Goal: Task Accomplishment & Management: Use online tool/utility

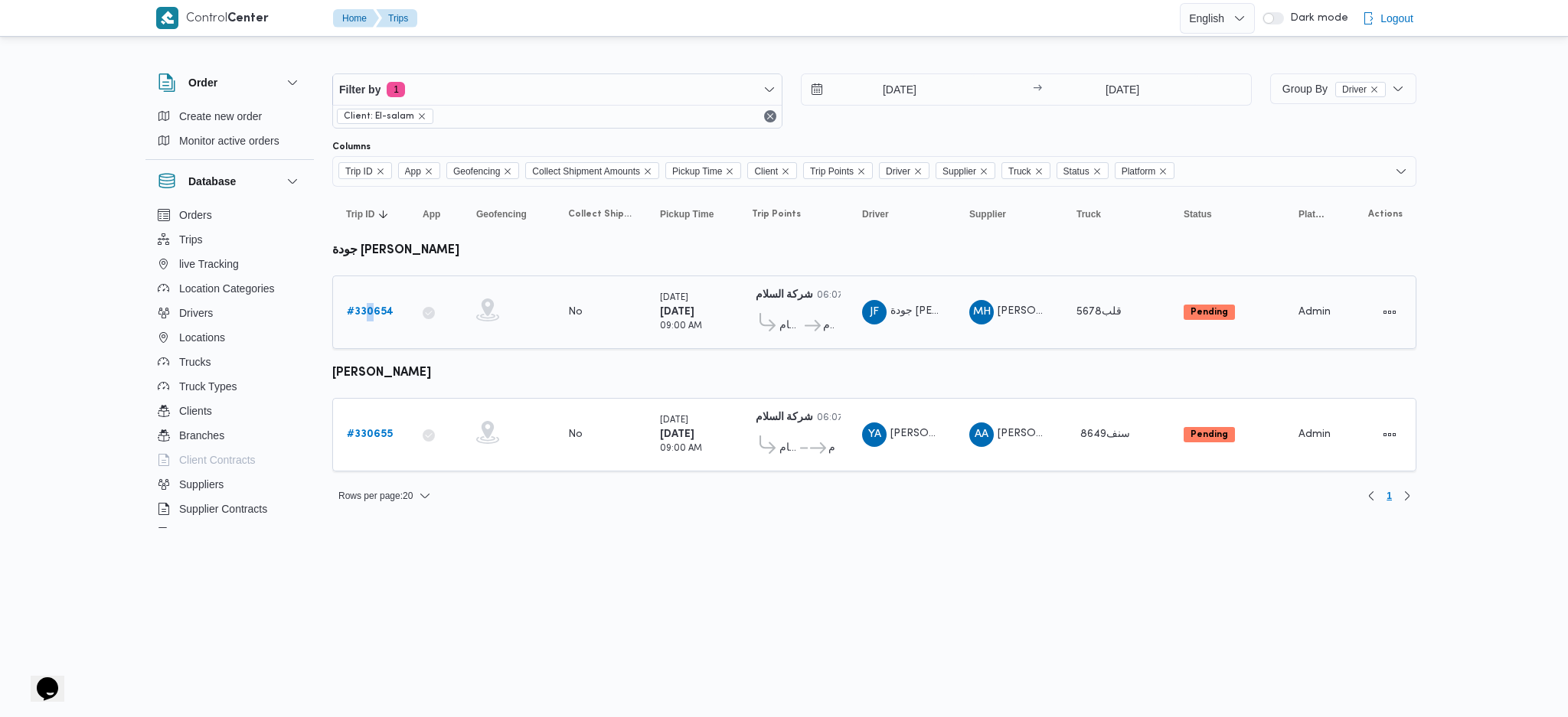
click at [373, 323] on div "# 330654" at bounding box center [371, 312] width 61 height 30
click at [385, 308] on b "# 330654" at bounding box center [370, 312] width 47 height 10
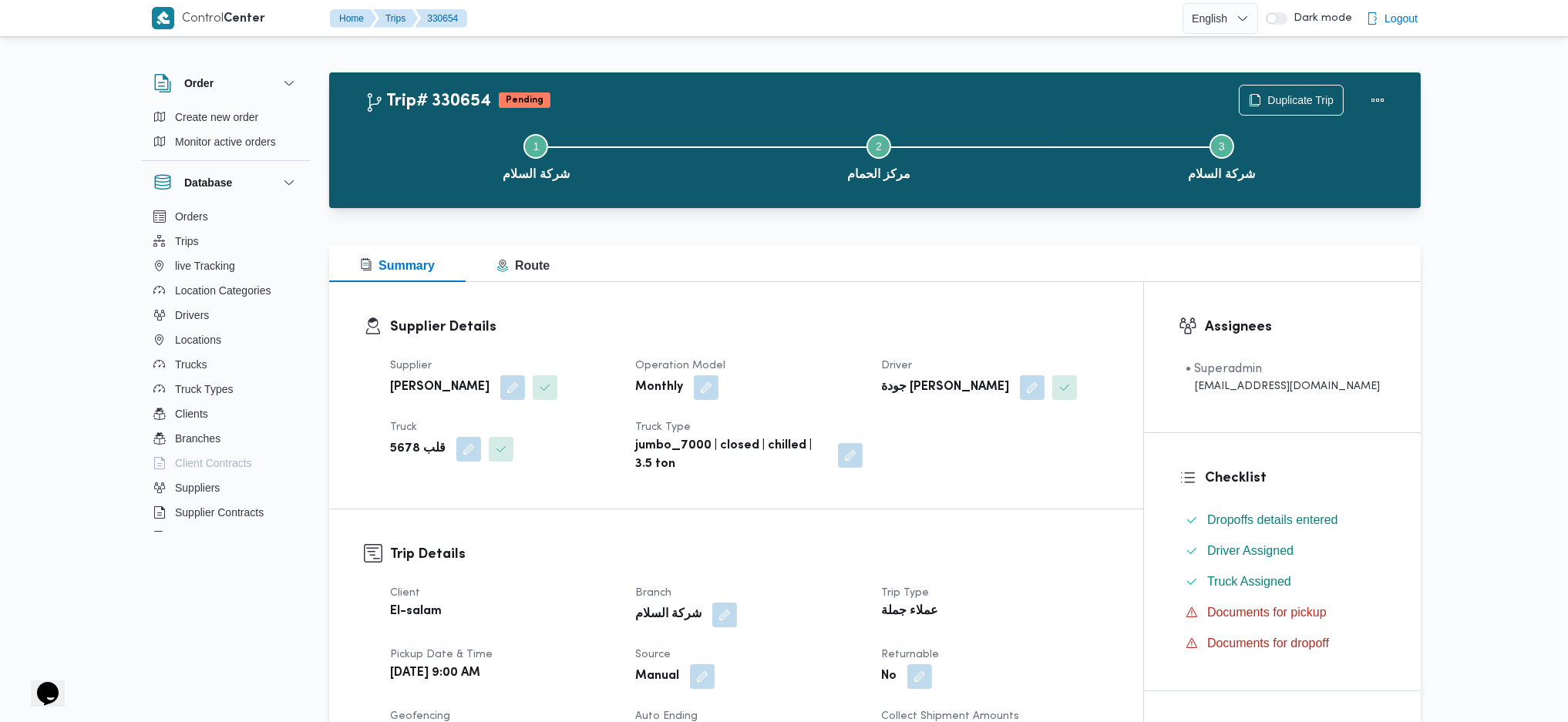
click at [1297, 82] on div "Duplicate Trip" at bounding box center [1316, 100] width 172 height 50
click at [1295, 87] on span "Duplicate Trip" at bounding box center [1290, 99] width 104 height 30
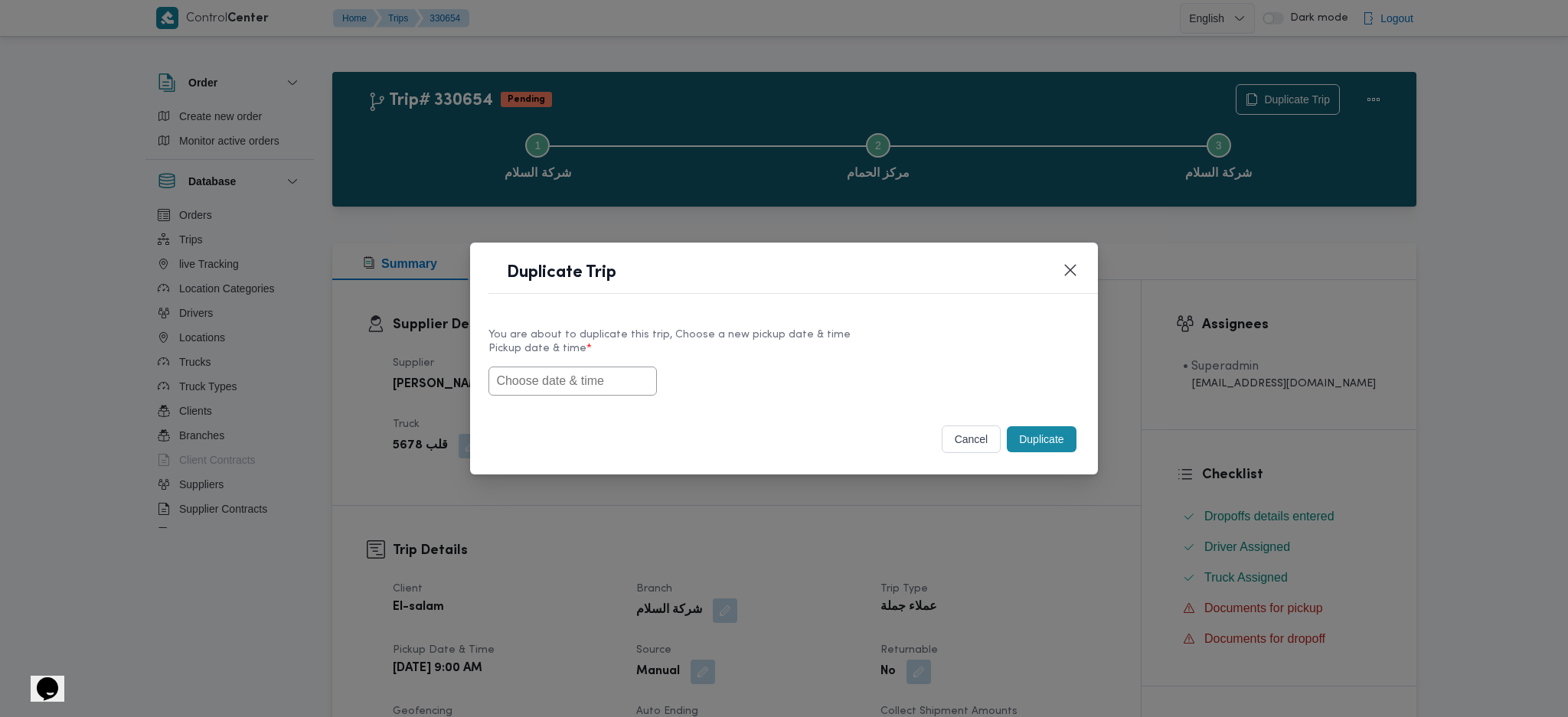
click at [559, 381] on input "text" at bounding box center [572, 381] width 169 height 29
paste input "[DATE] 9:00AM"
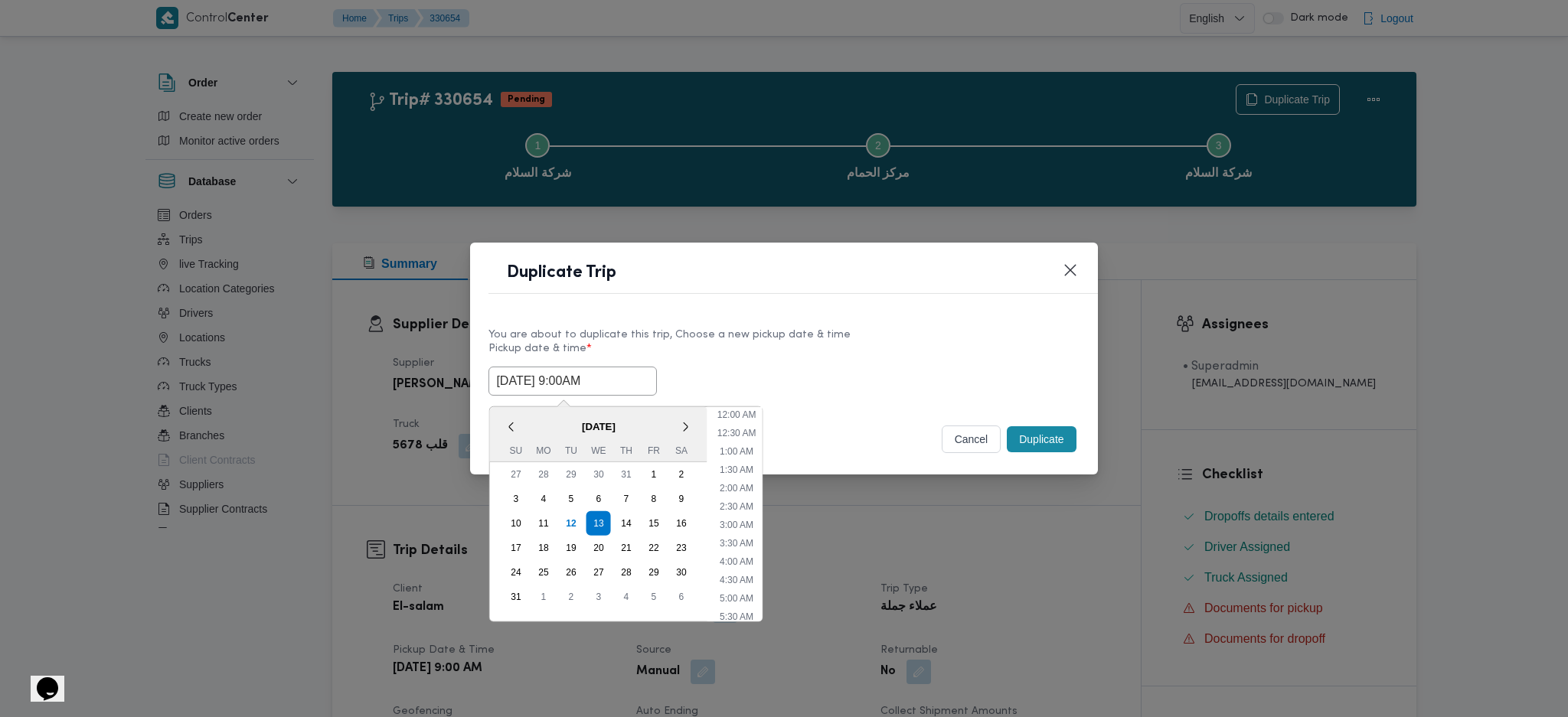
scroll to position [419, 0]
type input "[DATE] 9:00AM"
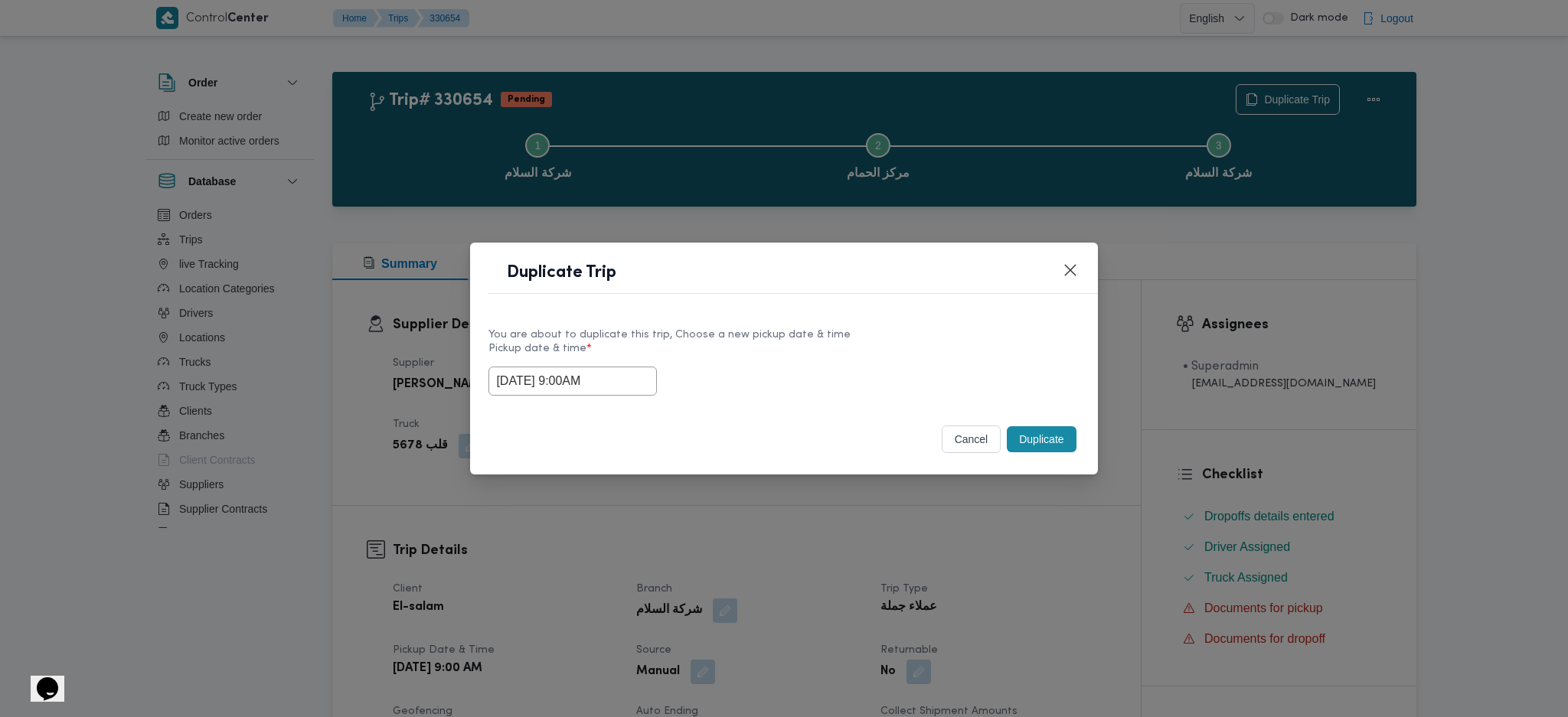
click at [1057, 434] on button "Duplicate" at bounding box center [1042, 439] width 69 height 26
click at [1028, 553] on div "Duplicate Trip You are about to duplicate this trip, Choose a new pickup date &…" at bounding box center [784, 358] width 1568 height 717
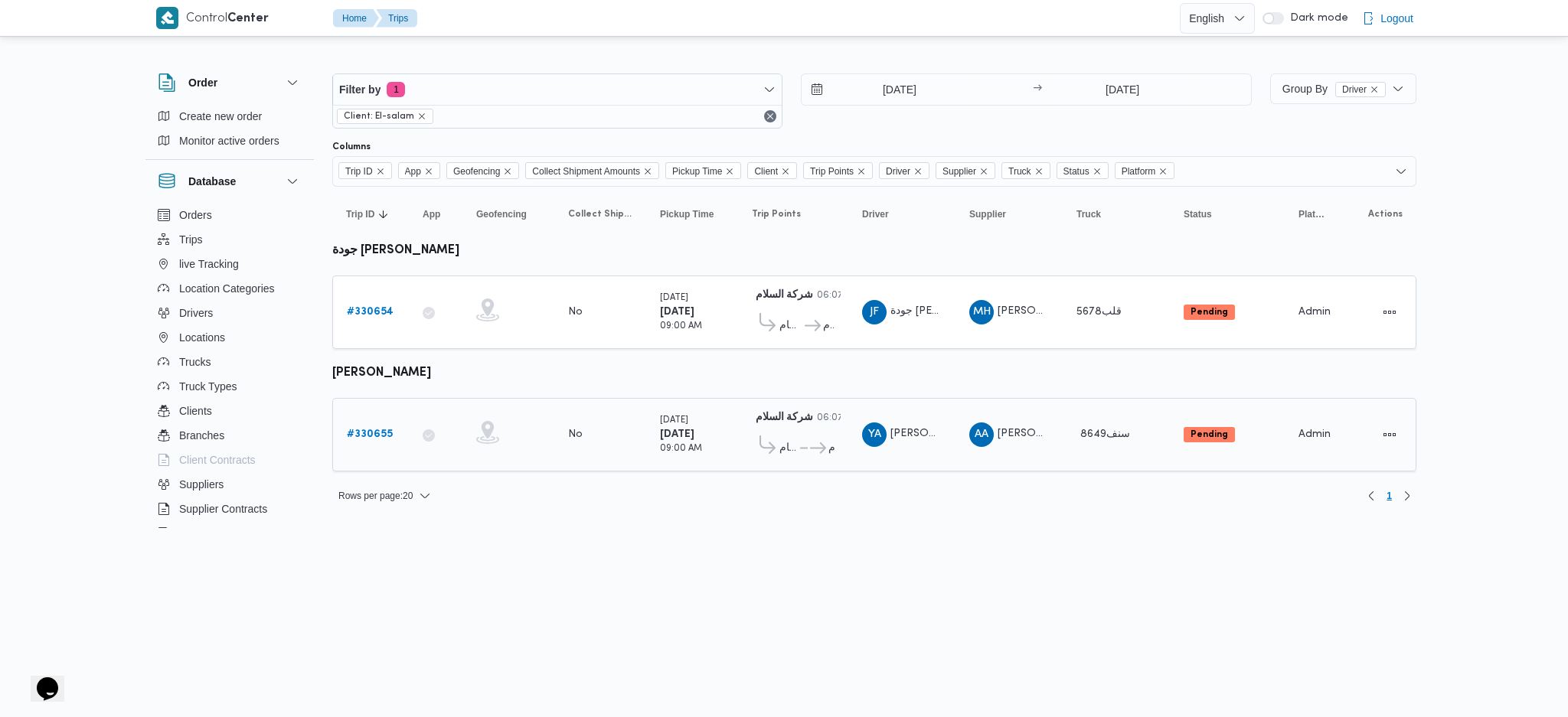
click at [347, 438] on link "# 330655" at bounding box center [369, 435] width 46 height 18
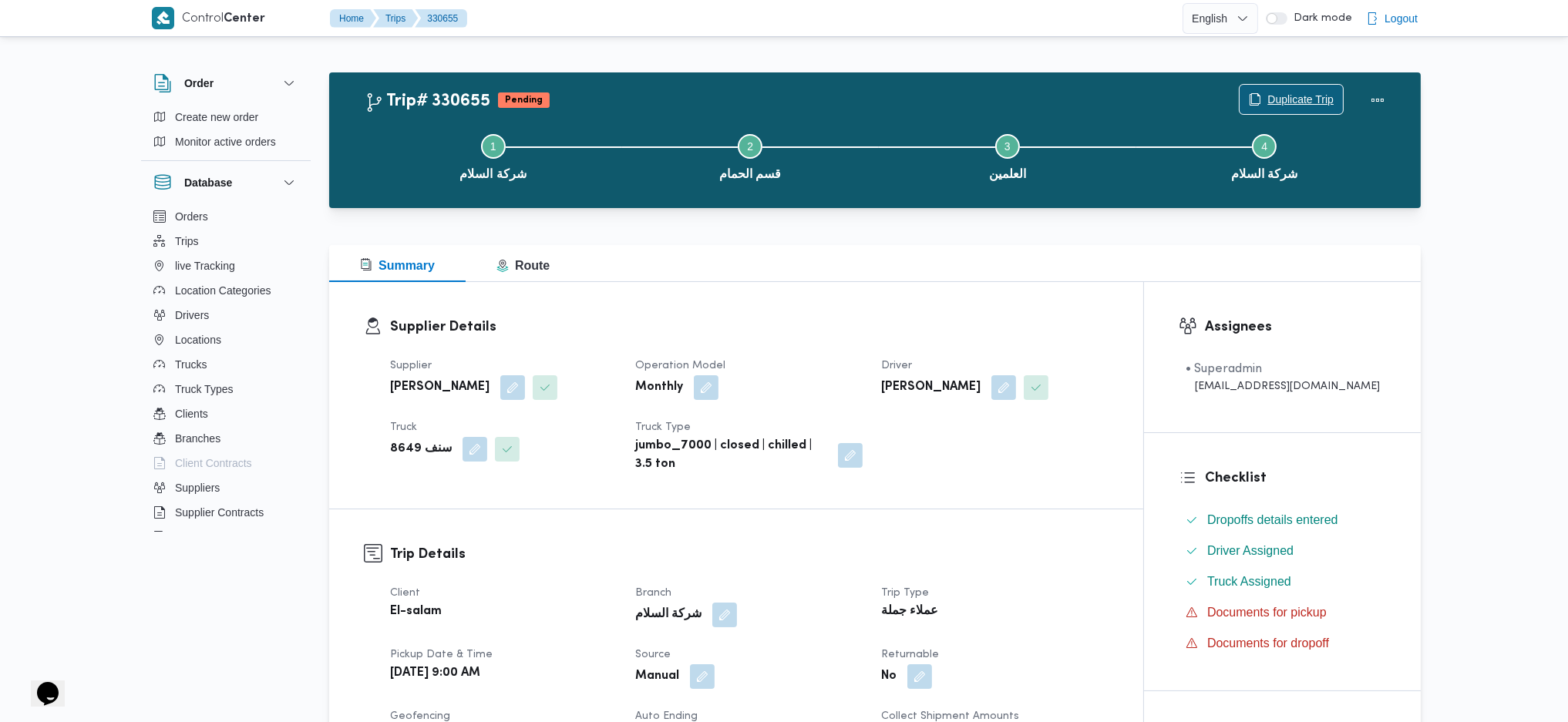
click at [1317, 97] on span "Duplicate Trip" at bounding box center [1300, 99] width 66 height 18
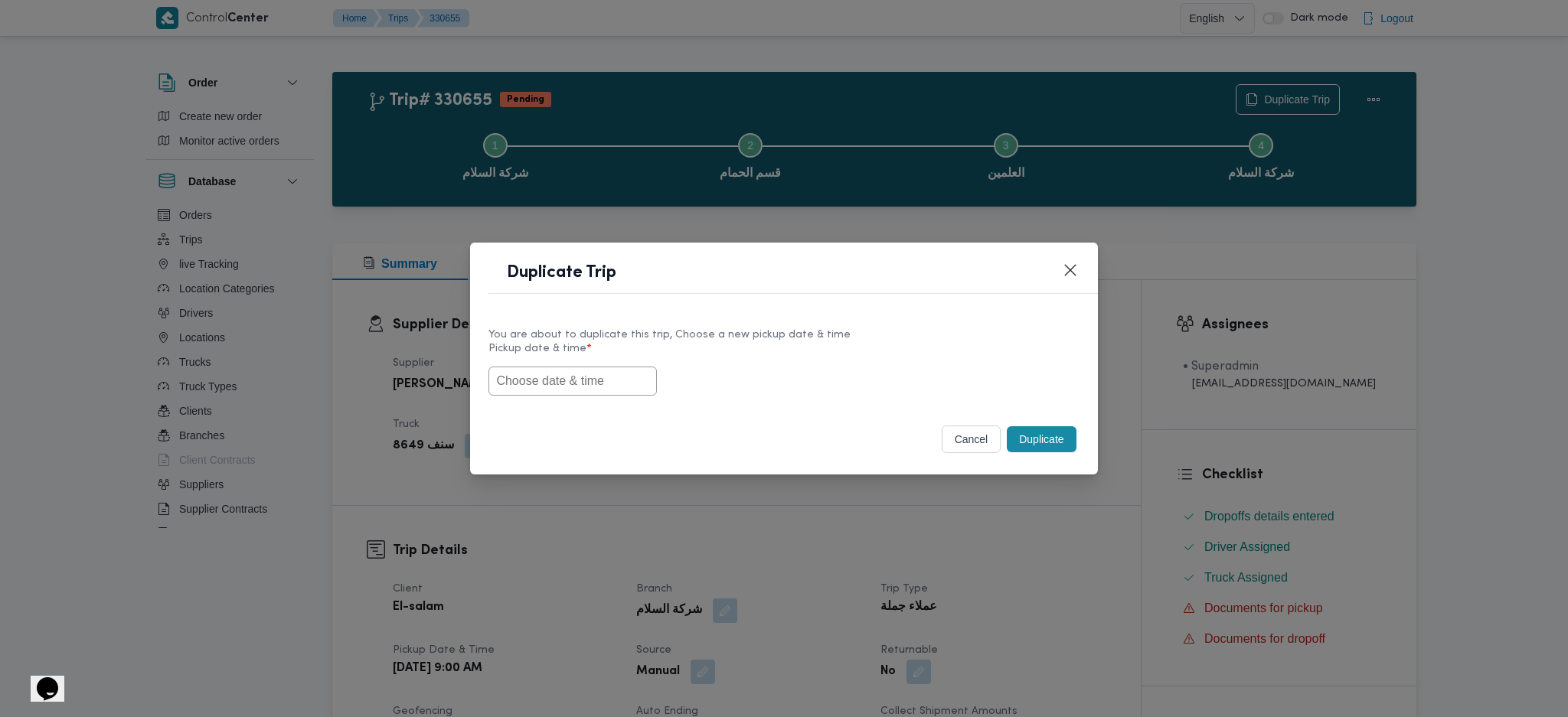
click at [598, 379] on input "text" at bounding box center [572, 381] width 169 height 29
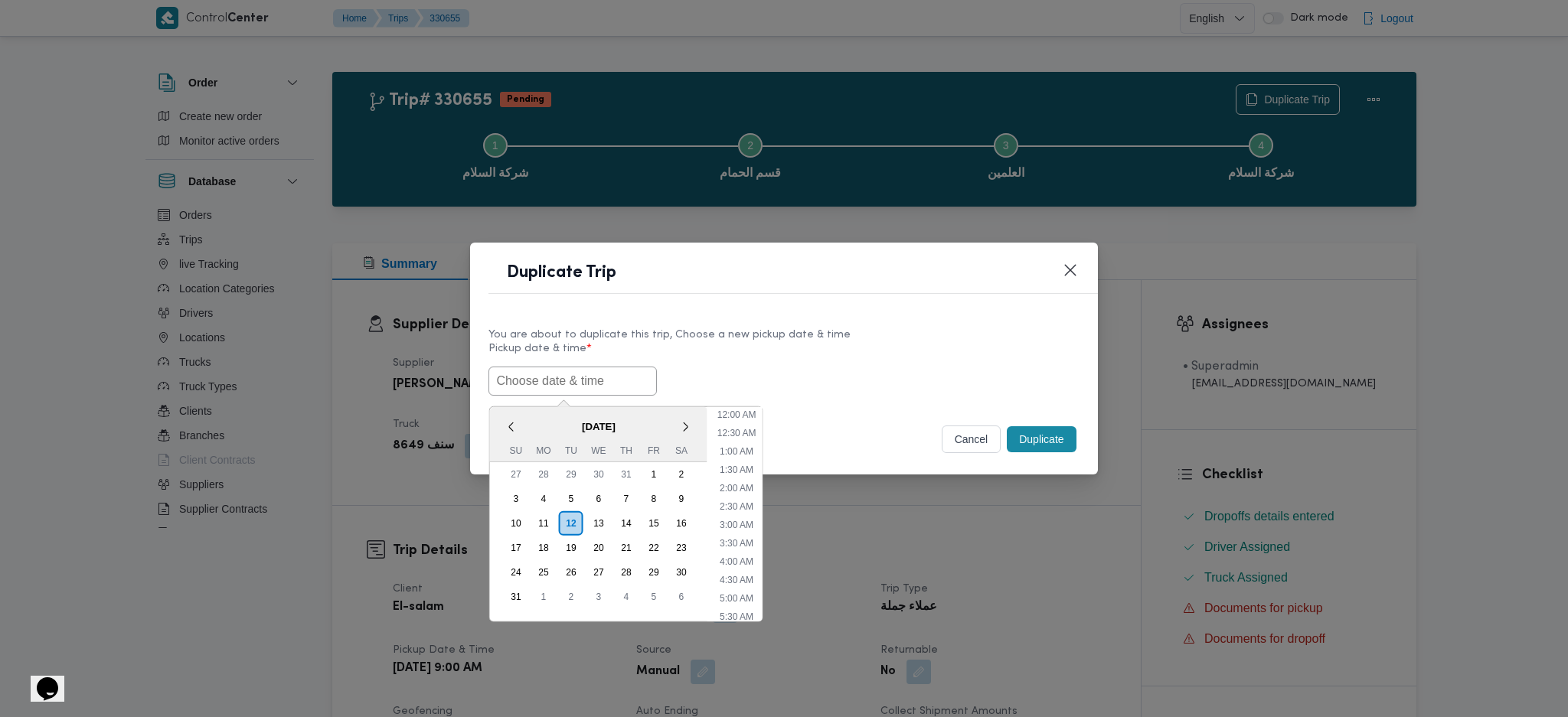
paste input "[DATE] 9:00AM"
type input "[DATE] 9:00AM"
drag, startPoint x: 1072, startPoint y: 441, endPoint x: 1055, endPoint y: 458, distance: 24.0
click at [1071, 442] on button "Duplicate" at bounding box center [1042, 439] width 69 height 26
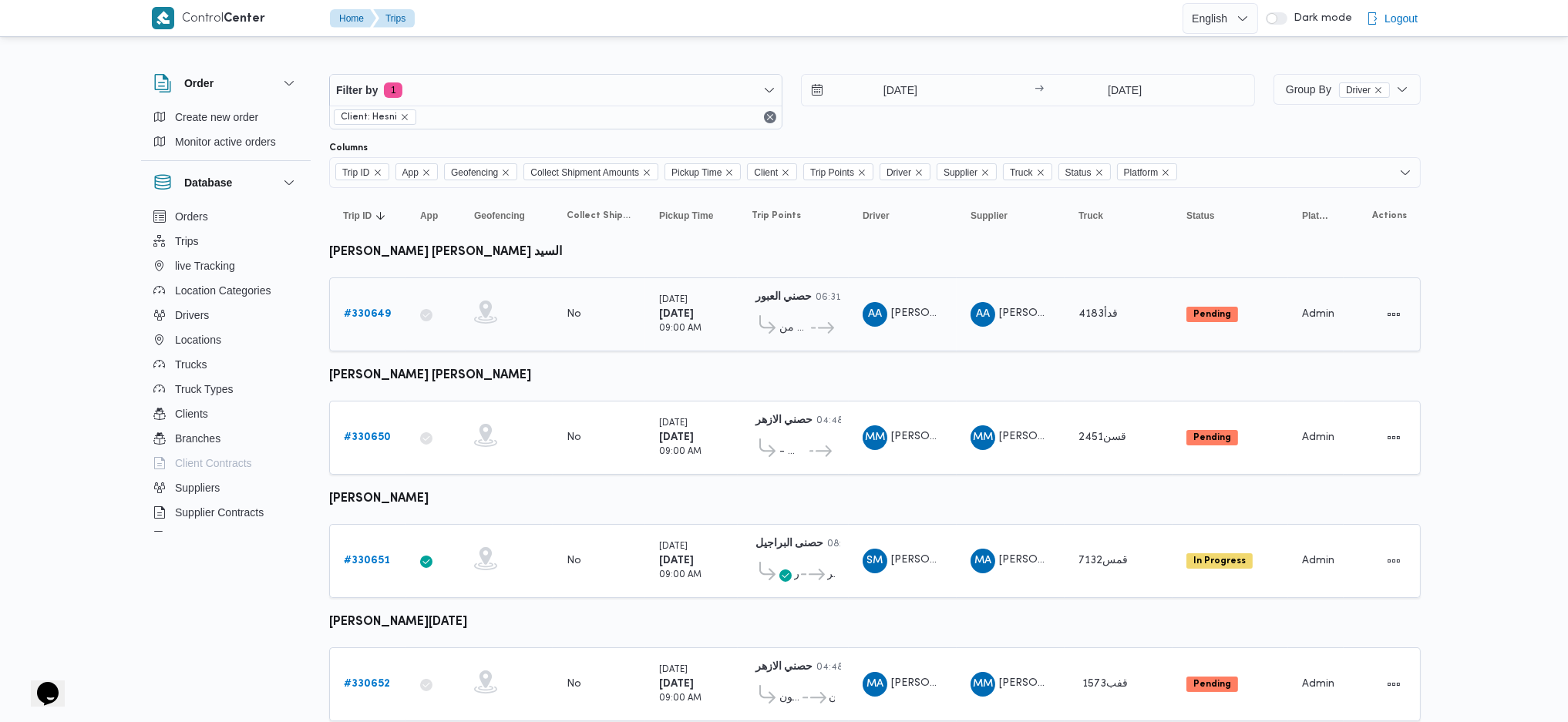
click at [365, 321] on div "# 330649" at bounding box center [368, 314] width 61 height 30
click at [364, 318] on b "# 330649" at bounding box center [367, 314] width 47 height 10
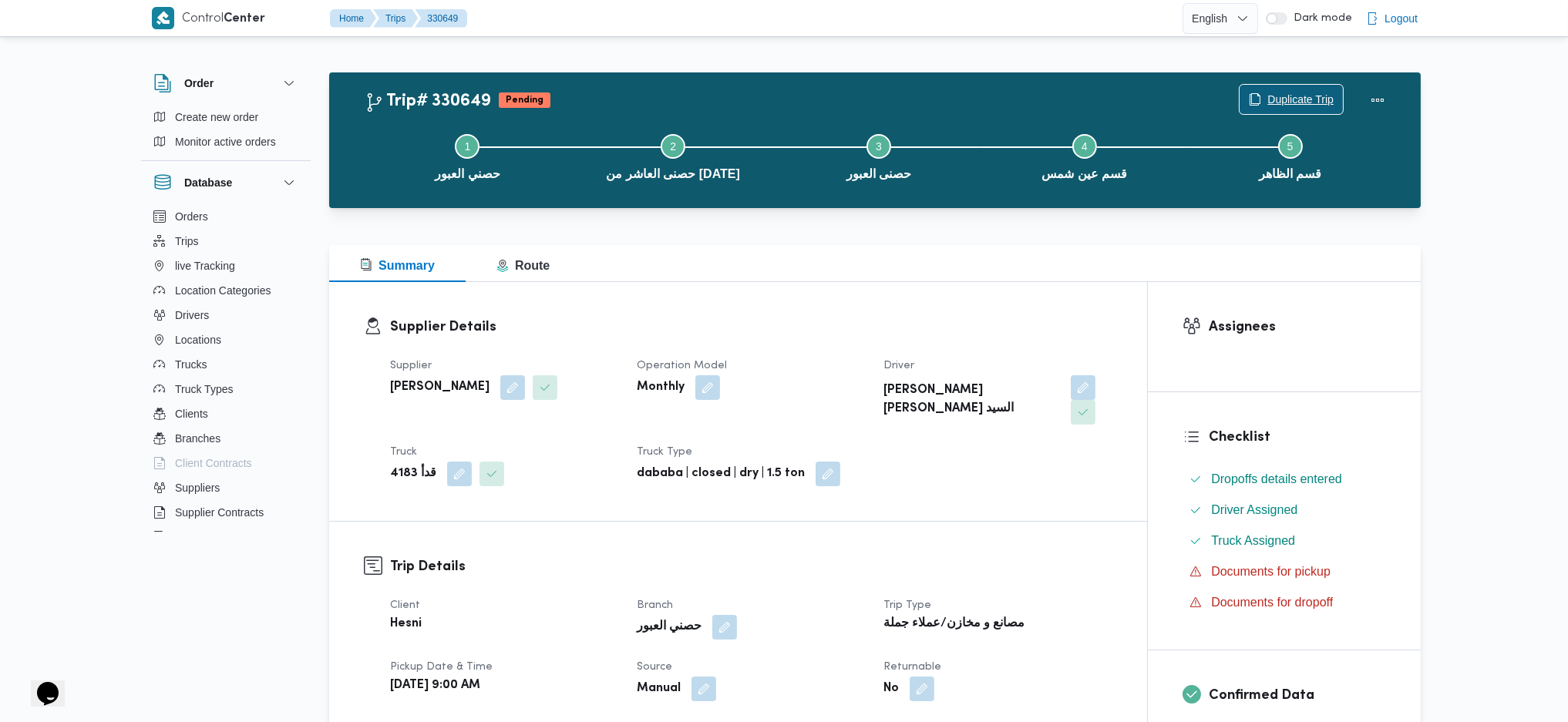
click at [1264, 100] on span "Duplicate Trip" at bounding box center [1290, 99] width 104 height 30
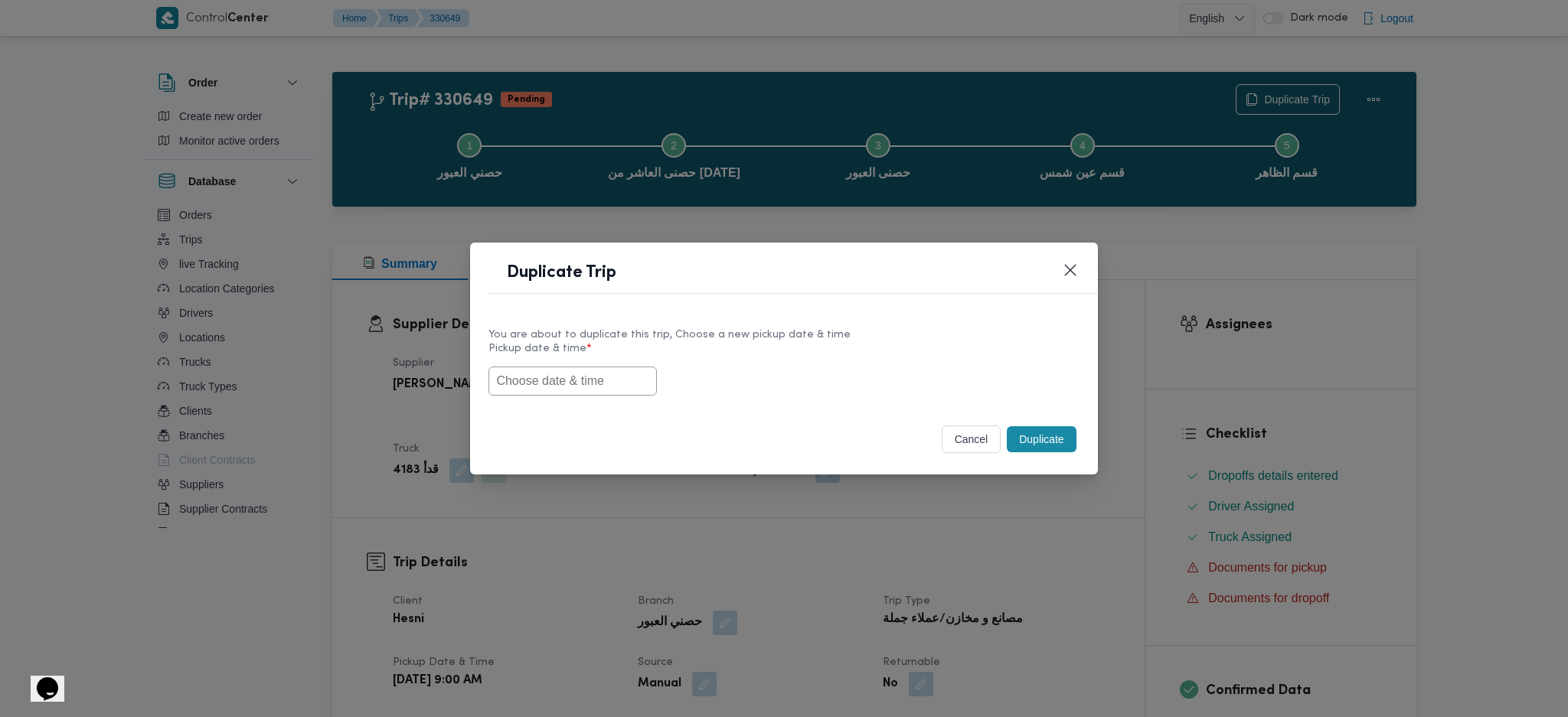
click at [592, 376] on input "text" at bounding box center [572, 381] width 169 height 29
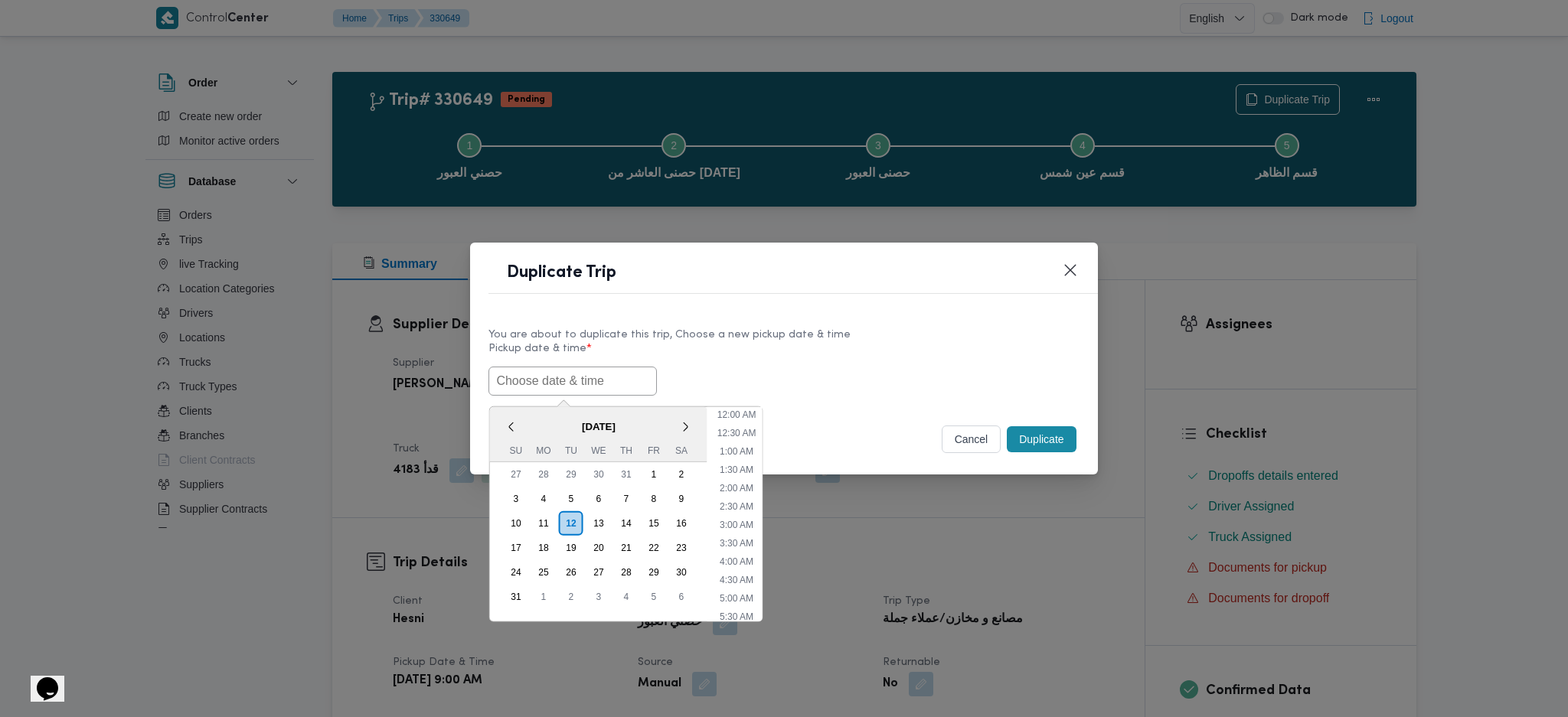
scroll to position [419, 0]
click at [595, 524] on div "13" at bounding box center [599, 523] width 29 height 29
type input "[DATE] 9:00AM"
click at [577, 386] on input "[DATE] 9:00AM" at bounding box center [572, 381] width 169 height 29
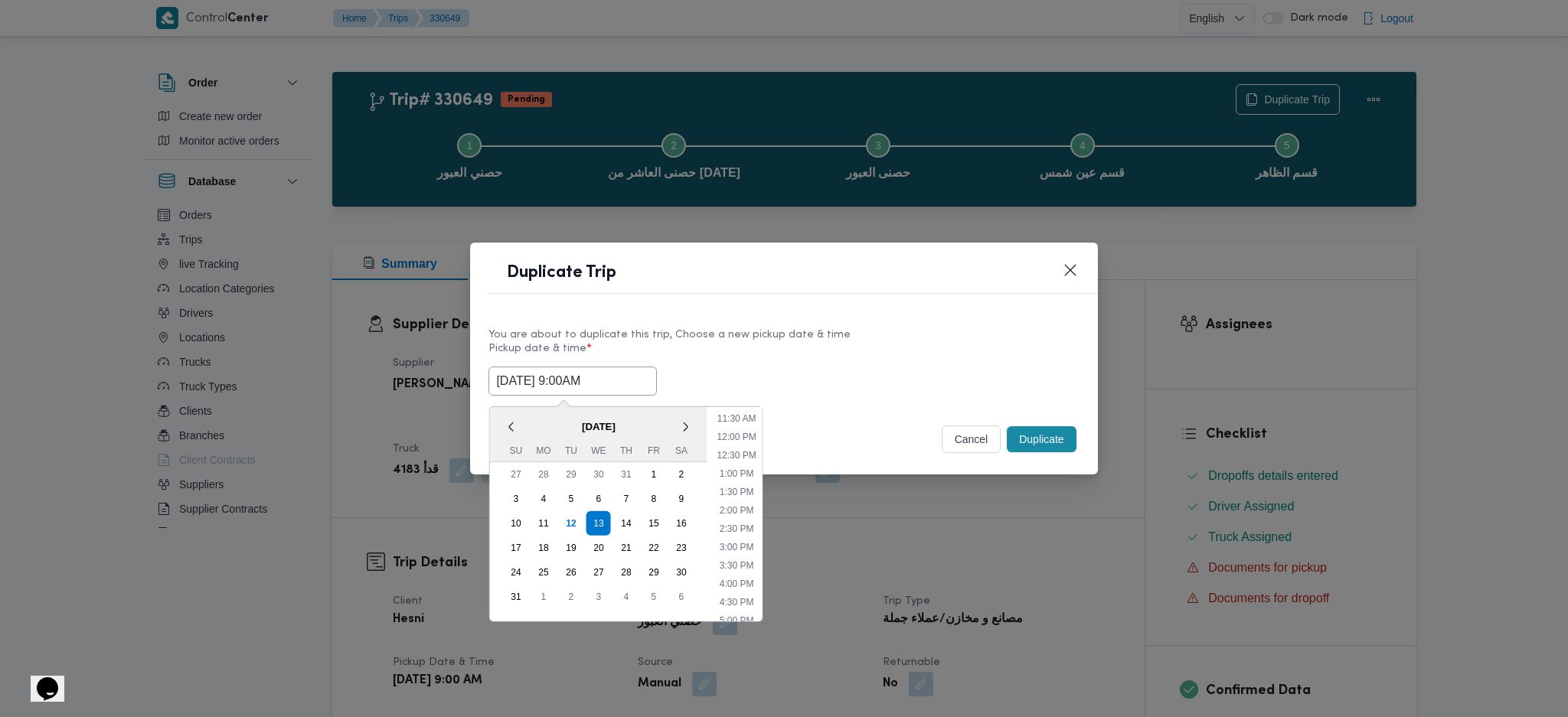
click at [577, 386] on input "[DATE] 9:00AM" at bounding box center [572, 381] width 169 height 29
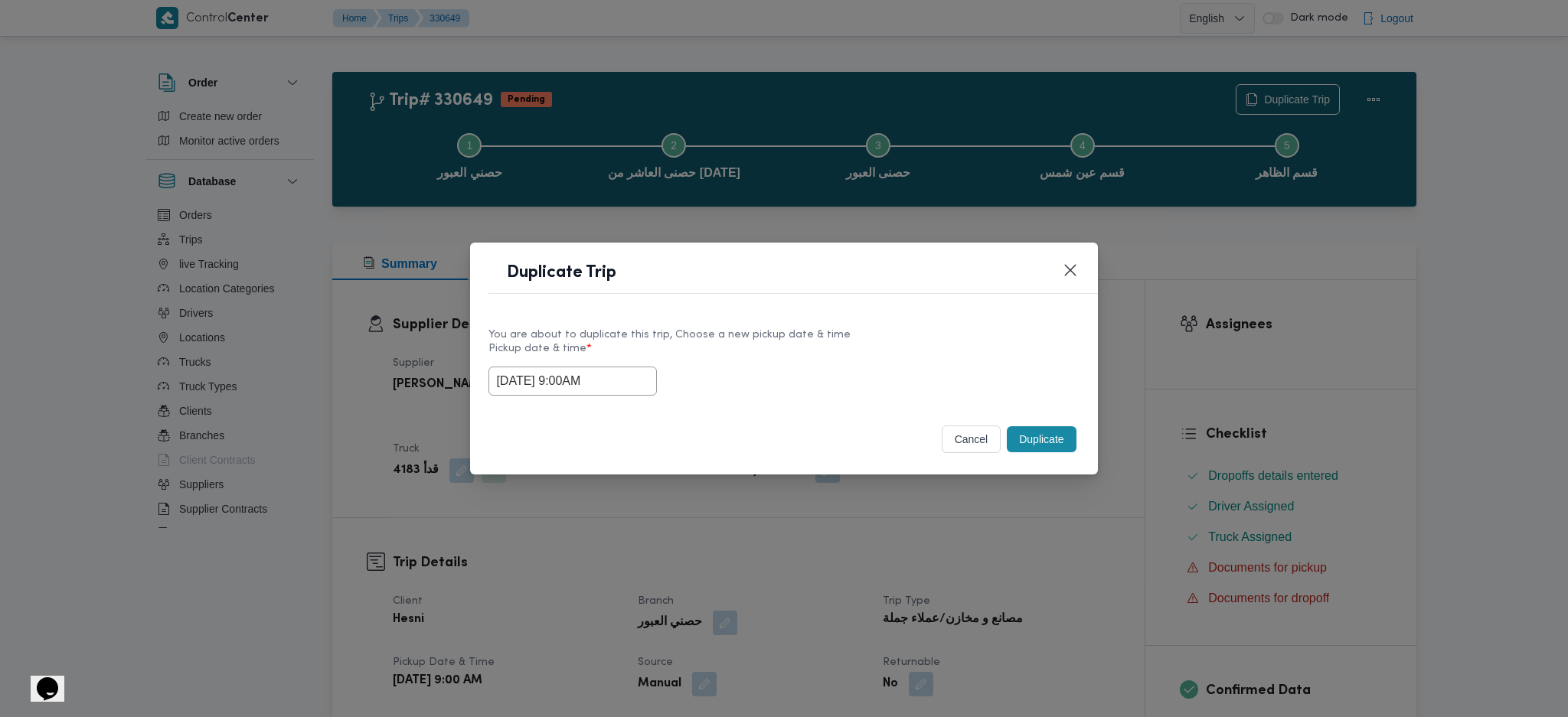
click at [1042, 459] on div "cancel Duplicate" at bounding box center [783, 442] width 627 height 64
click at [1033, 444] on button "Duplicate" at bounding box center [1042, 439] width 69 height 26
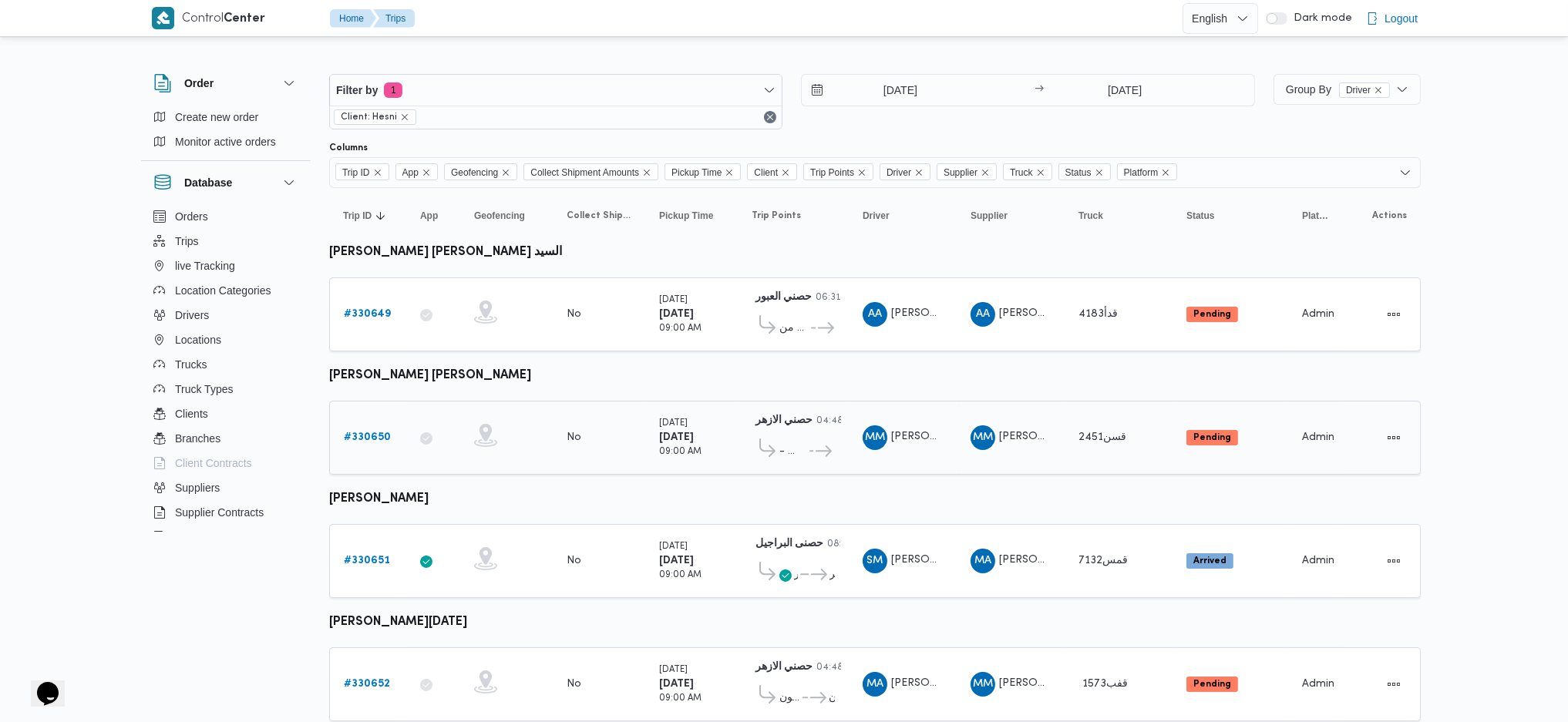
click at [373, 432] on b "# 330650" at bounding box center [367, 438] width 47 height 10
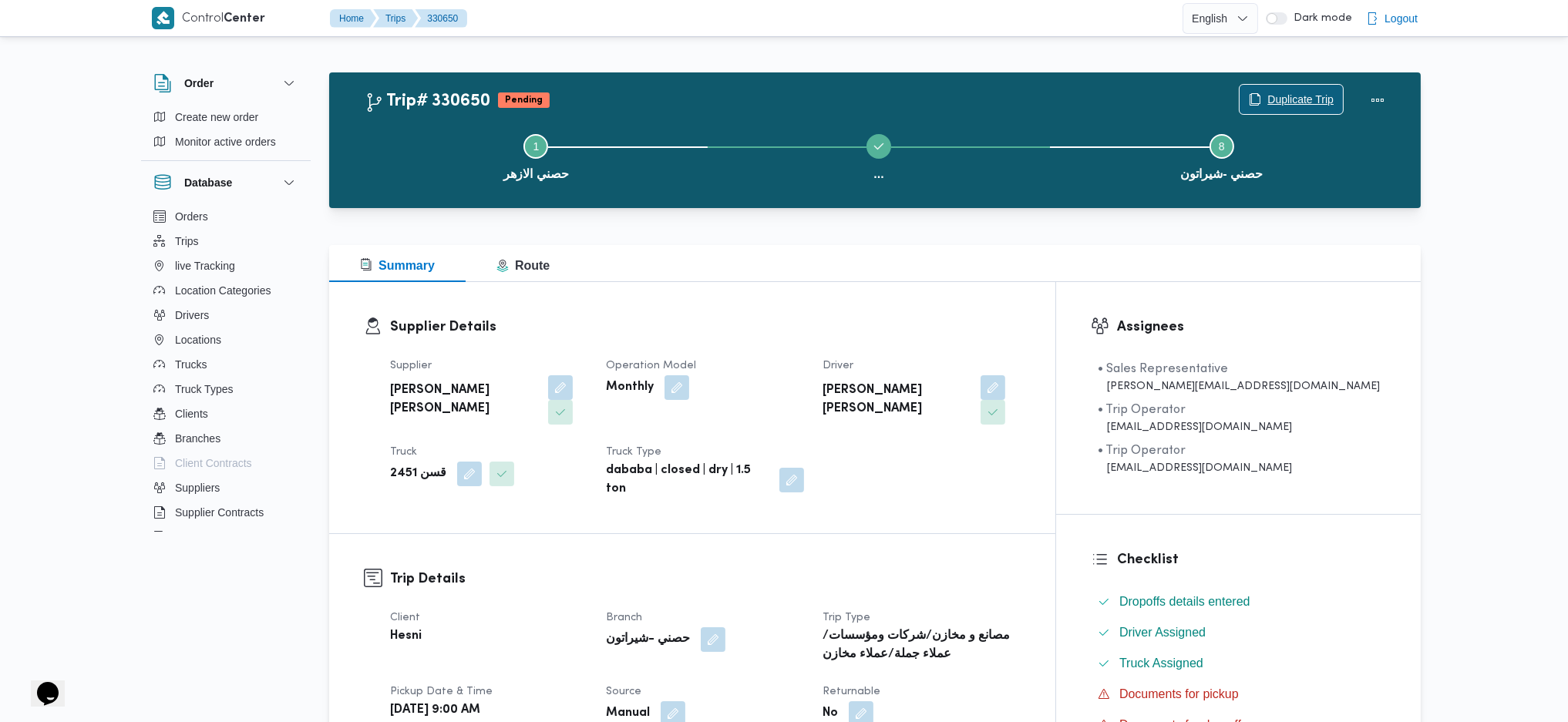
click at [1313, 90] on span "Duplicate Trip" at bounding box center [1290, 99] width 104 height 30
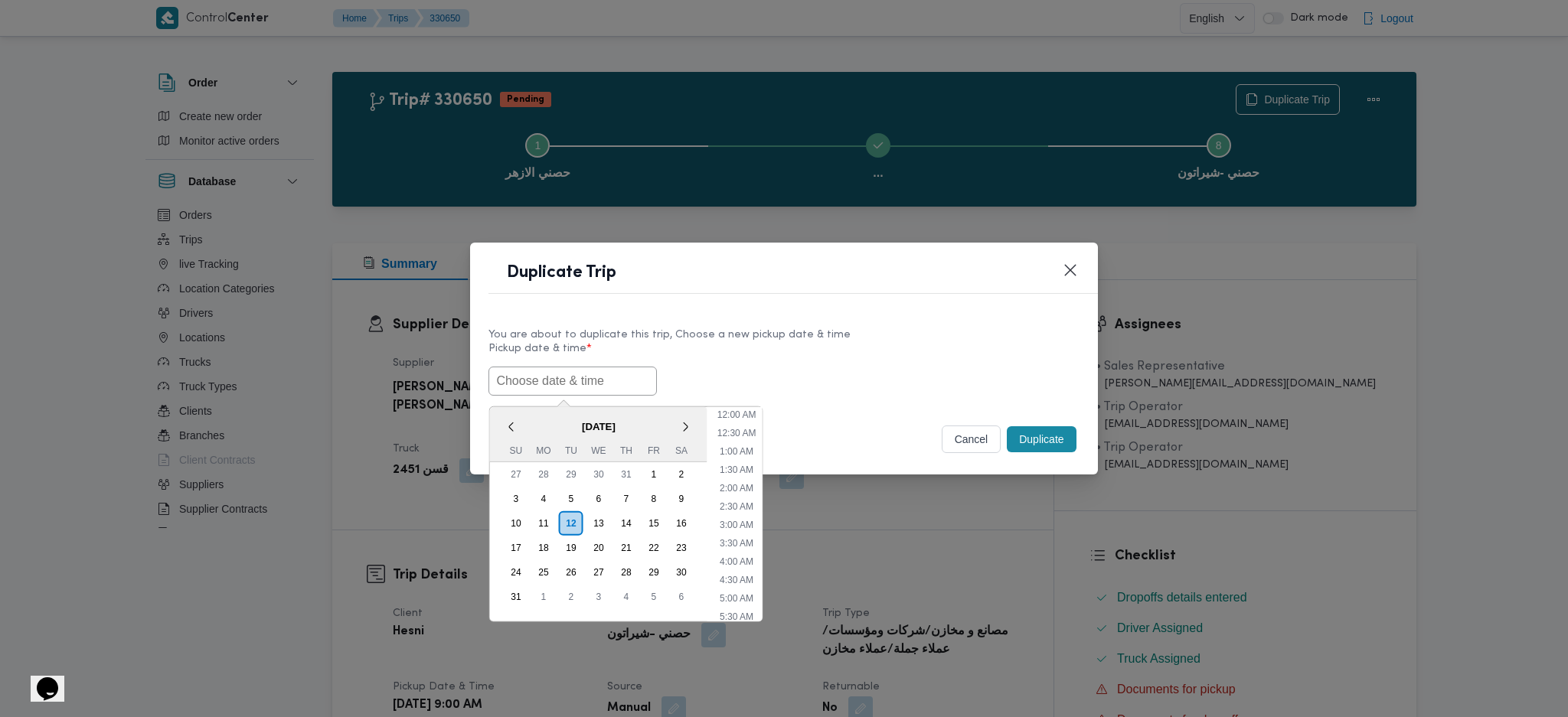
click at [598, 375] on input "text" at bounding box center [572, 381] width 169 height 29
paste input "[DATE] 9:00AM"
type input "[DATE] 9:00AM"
click at [1056, 441] on button "Duplicate" at bounding box center [1042, 439] width 69 height 26
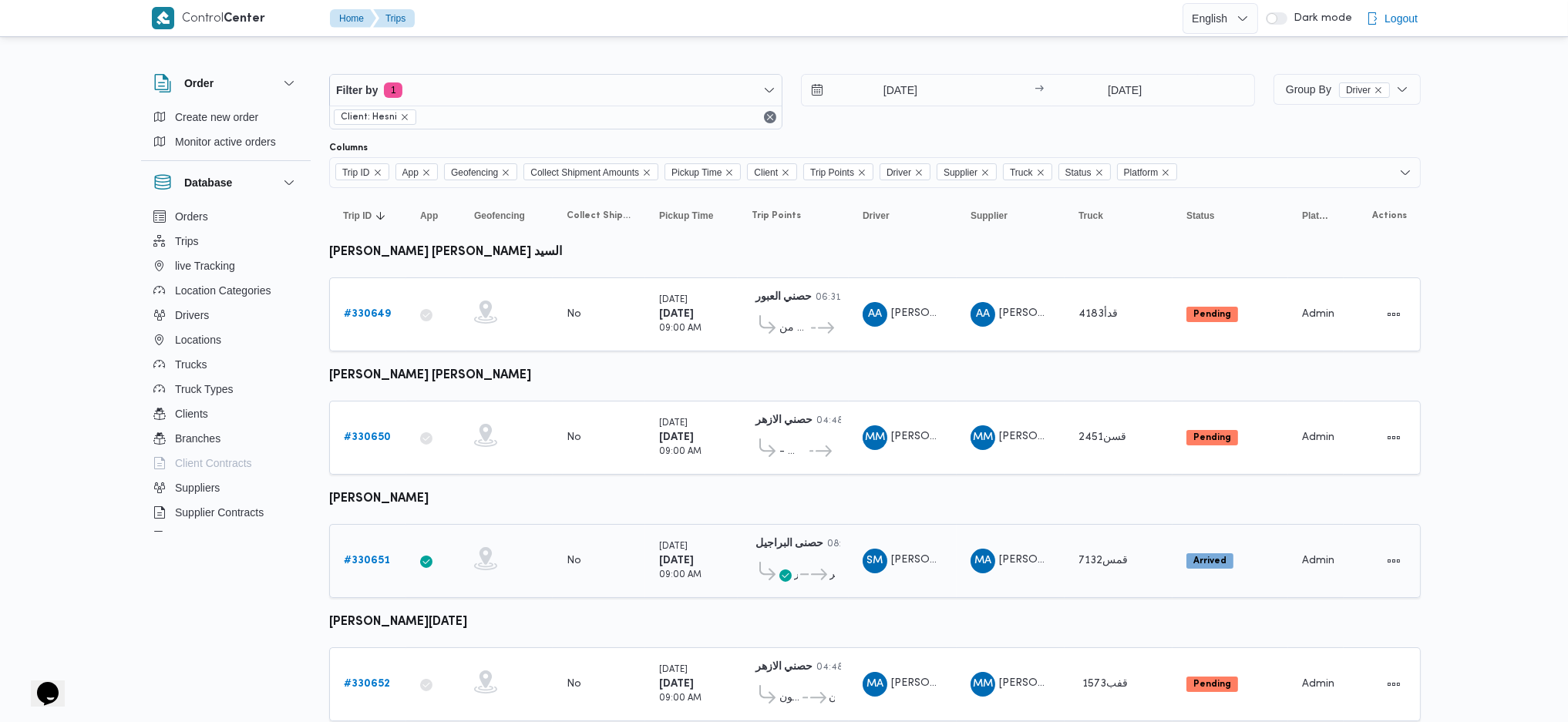
click at [362, 556] on b "# 330651" at bounding box center [366, 561] width 46 height 10
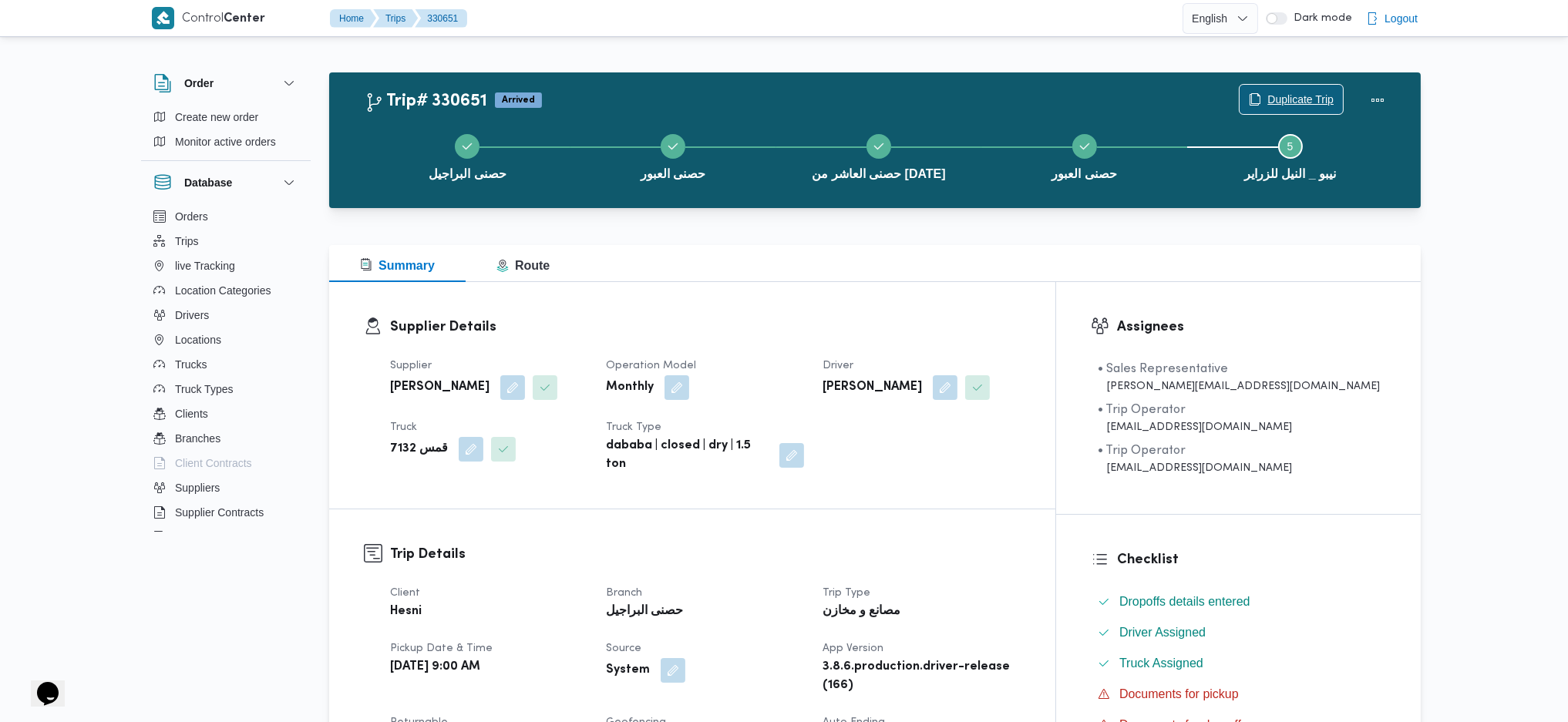
click at [1280, 104] on span "Duplicate Trip" at bounding box center [1300, 99] width 66 height 18
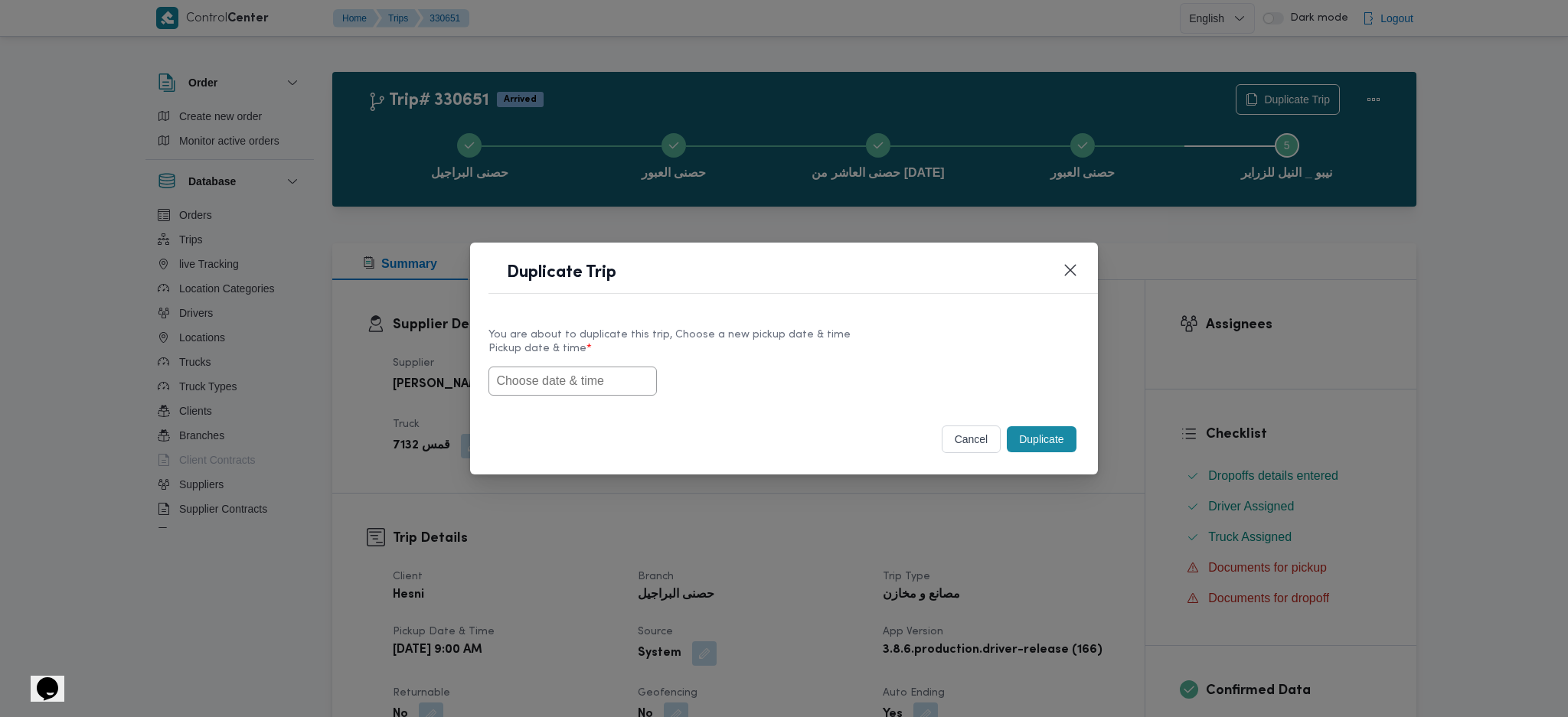
drag, startPoint x: 577, startPoint y: 390, endPoint x: 567, endPoint y: 372, distance: 20.6
click at [572, 384] on input "text" at bounding box center [572, 381] width 169 height 29
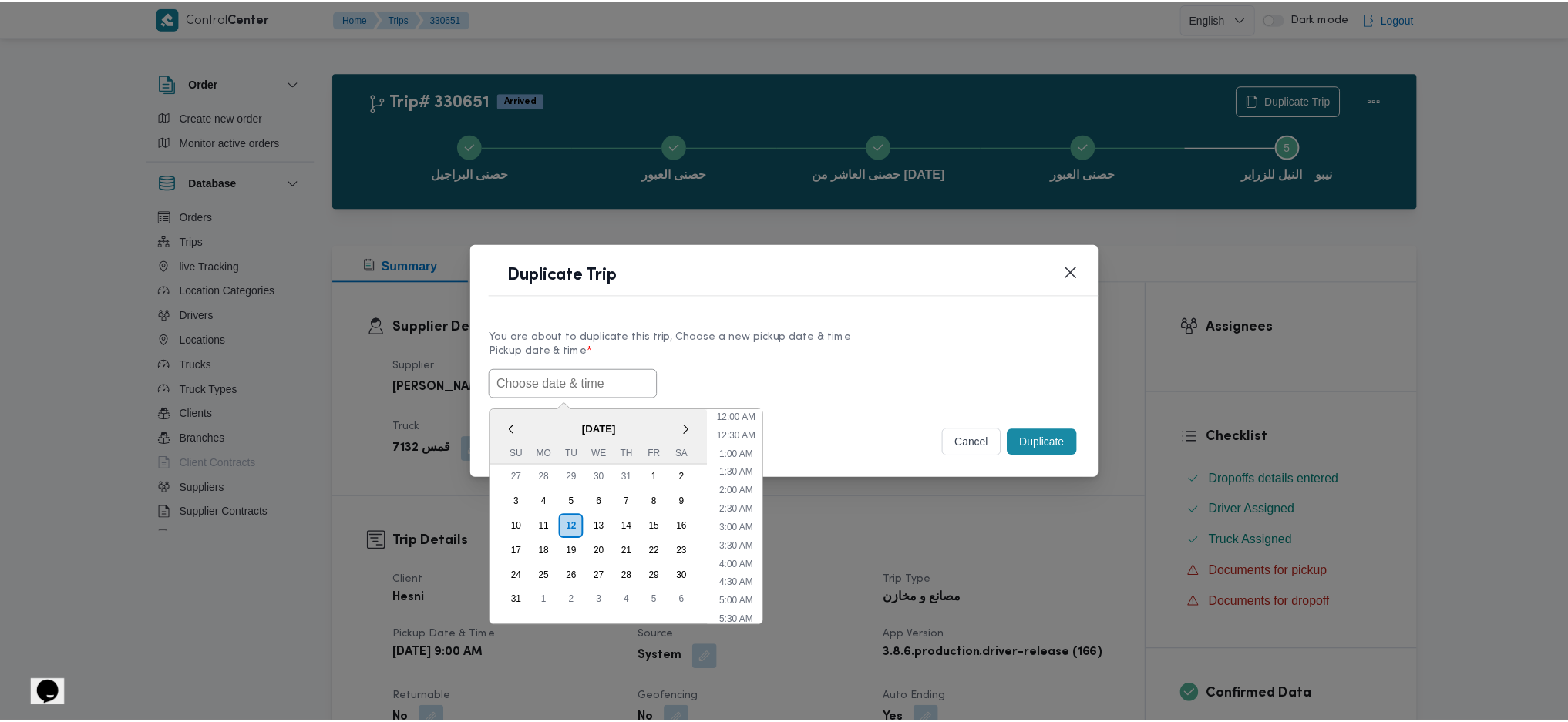
scroll to position [422, 0]
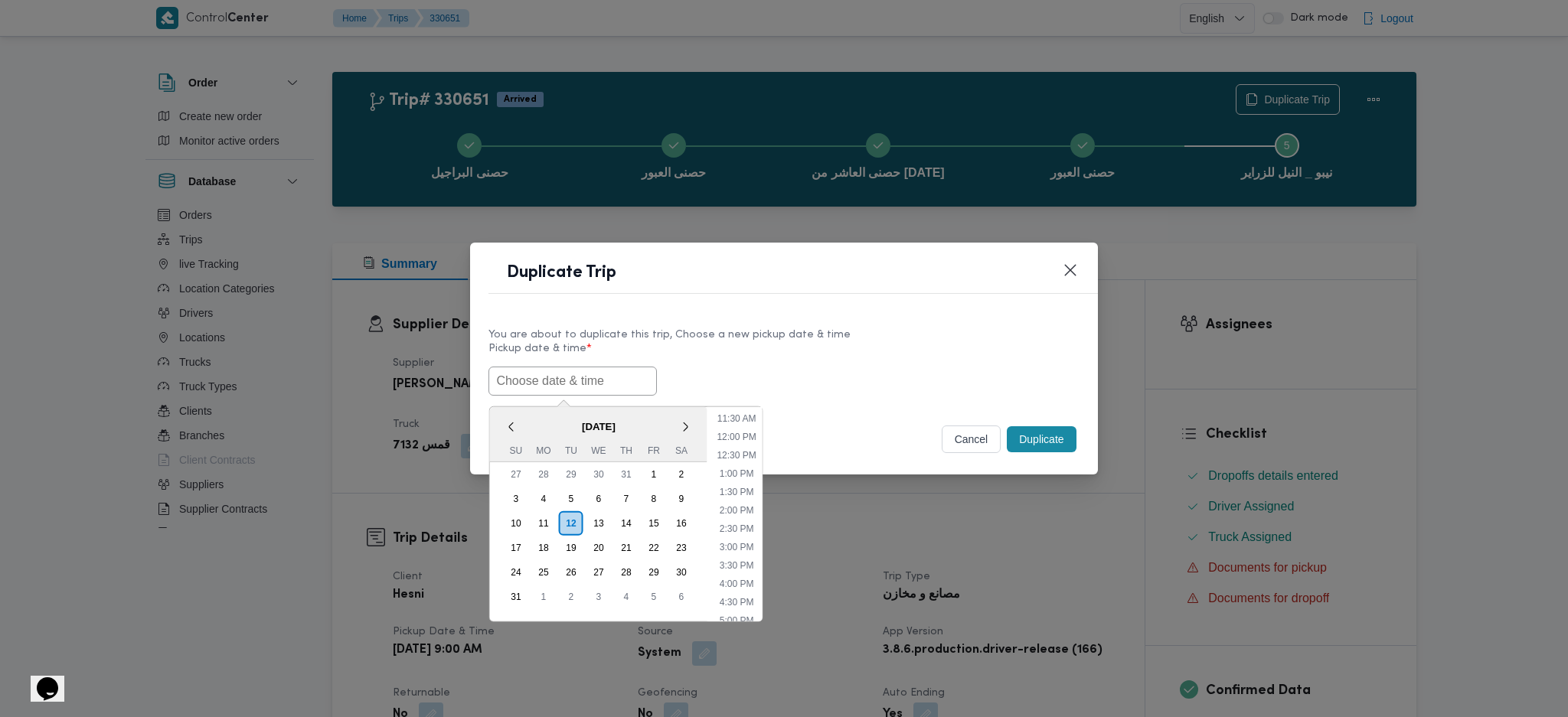
paste input "[DATE] 9:00AM"
type input "[DATE] 9:00AM"
click at [1038, 434] on button "Duplicate" at bounding box center [1042, 439] width 69 height 26
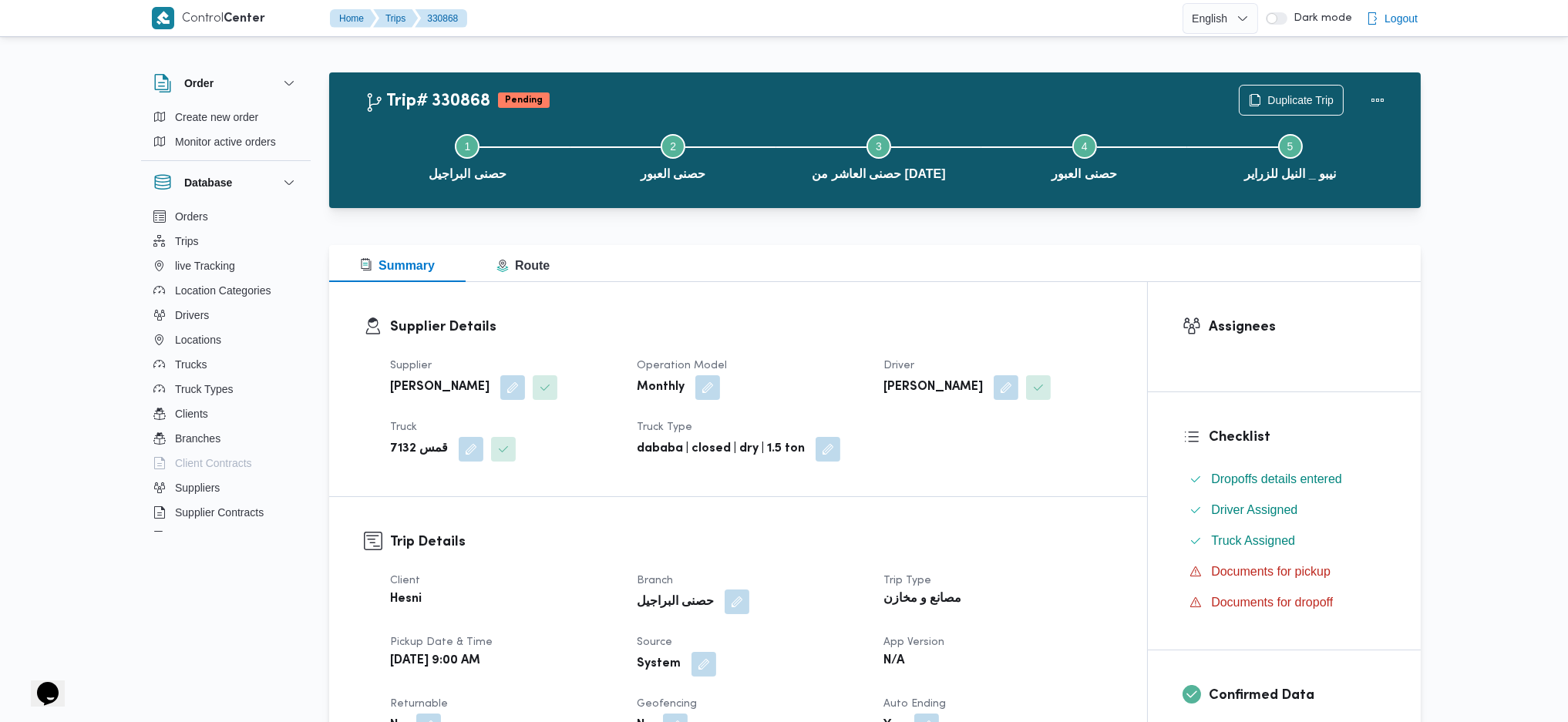
click at [725, 602] on button "button" at bounding box center [737, 602] width 24 height 24
click at [669, 671] on span "حصنى البراجيل" at bounding box center [649, 663] width 69 height 17
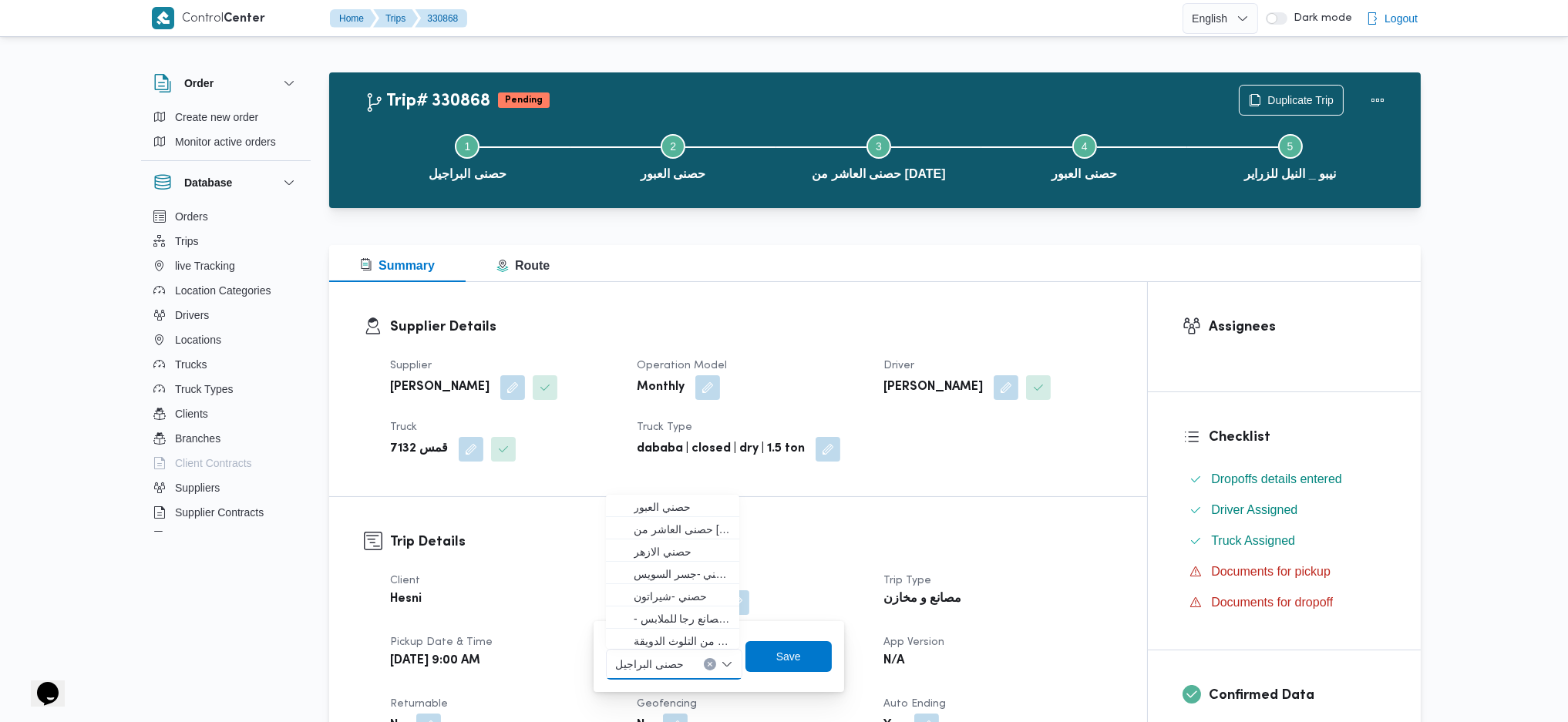
click at [679, 485] on div "Supplier Details Supplier محمد على عبداللطيف الخروف Operation Model Monthly Dri…" at bounding box center [738, 389] width 818 height 214
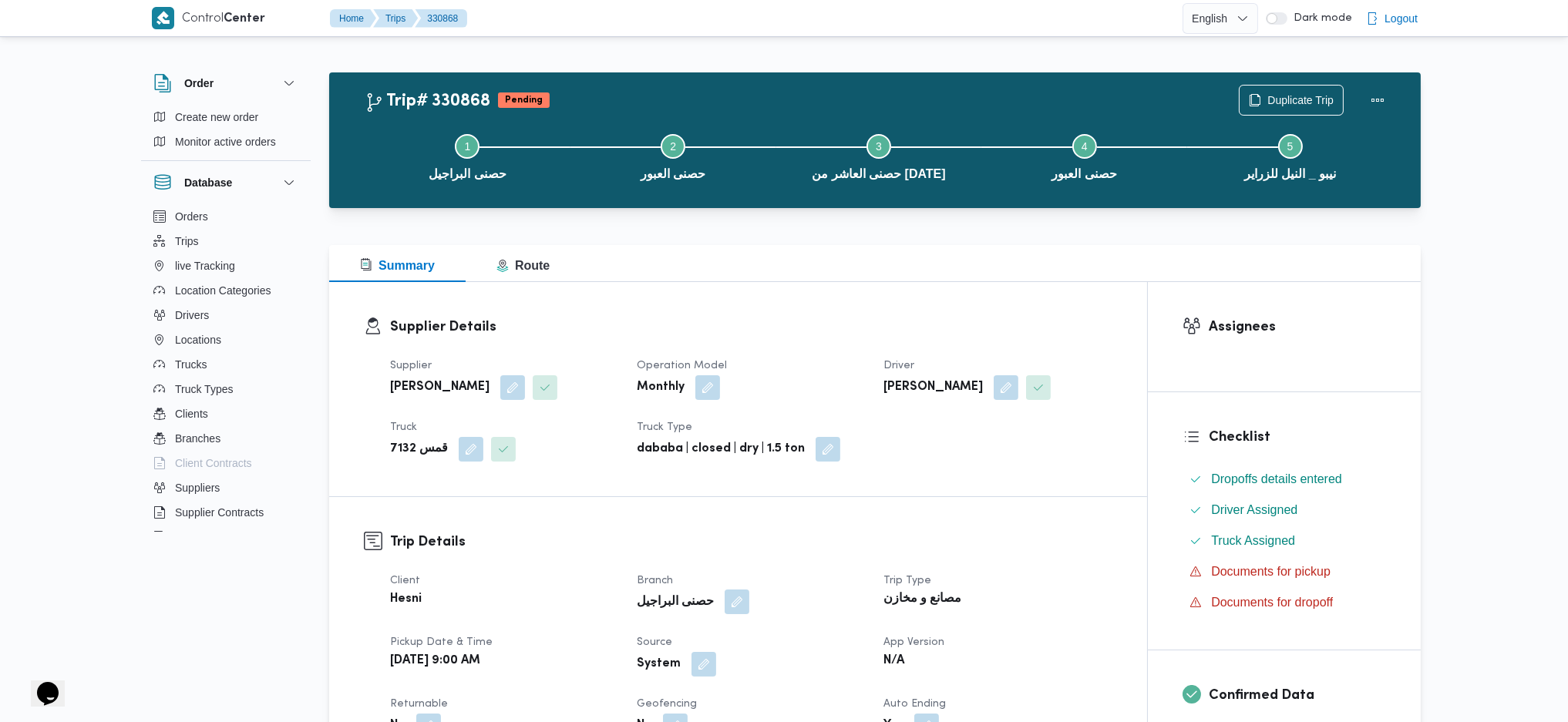
click at [725, 605] on button "button" at bounding box center [737, 602] width 24 height 24
click at [680, 662] on span "حصنى البراجيل" at bounding box center [649, 663] width 69 height 17
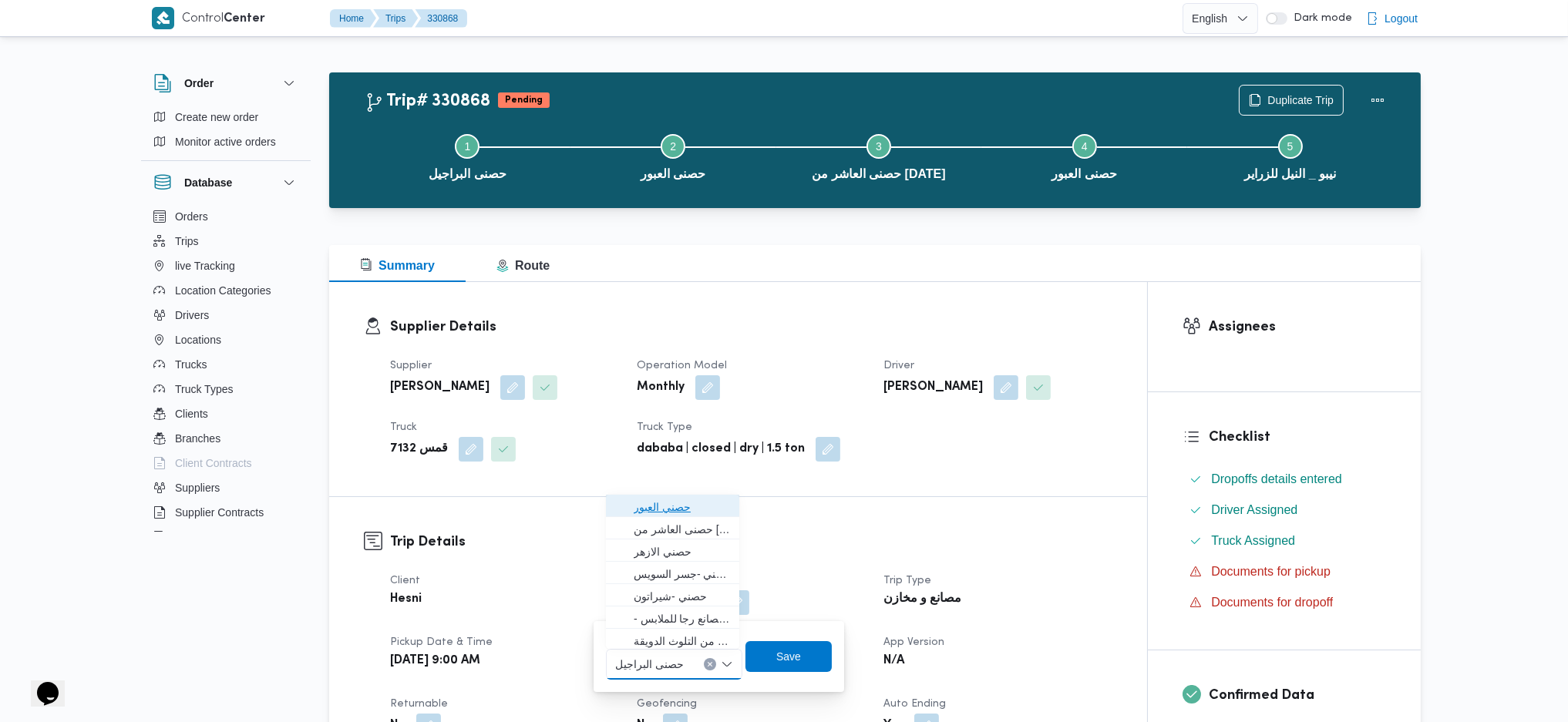
click at [694, 514] on span "حصني العبور" at bounding box center [682, 506] width 97 height 18
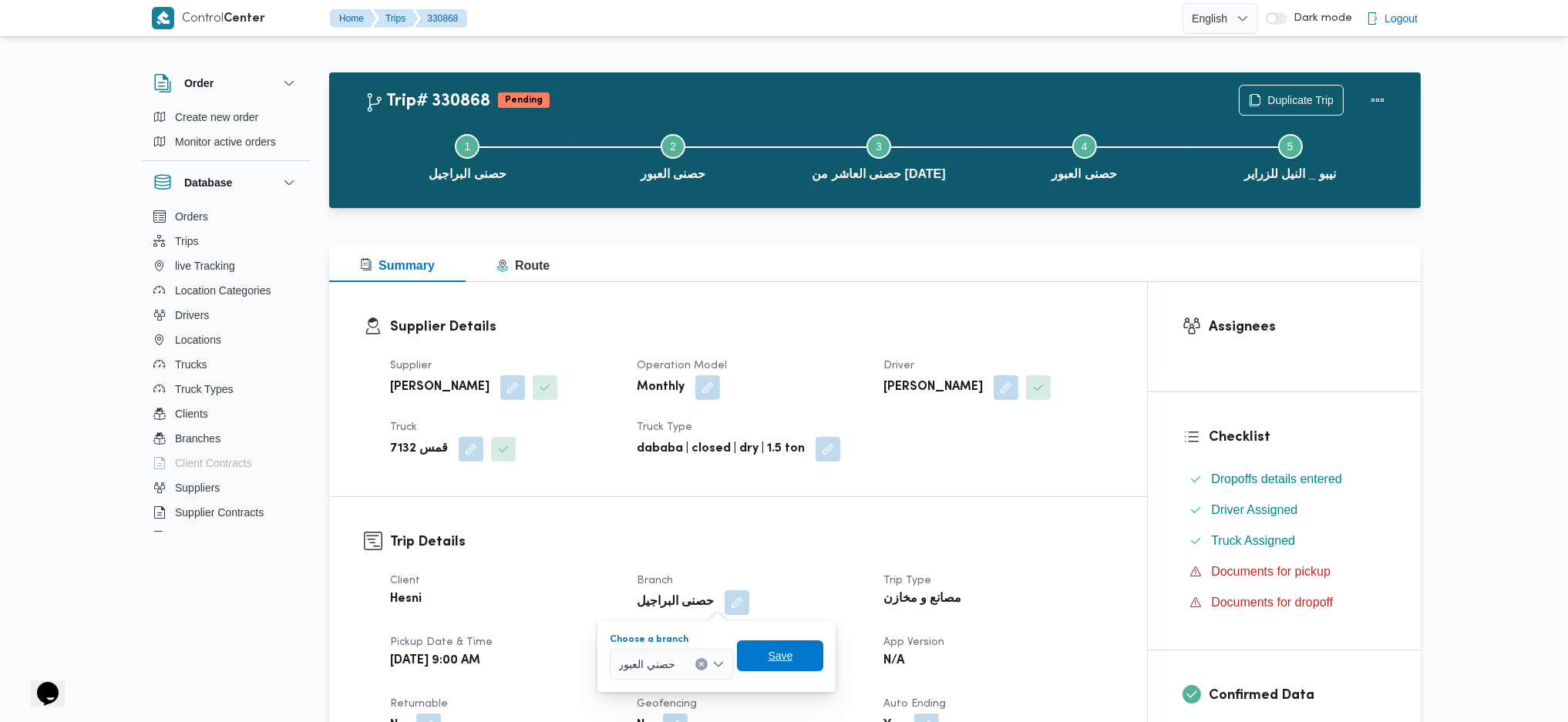
click at [774, 658] on span "Save" at bounding box center [780, 655] width 24 height 18
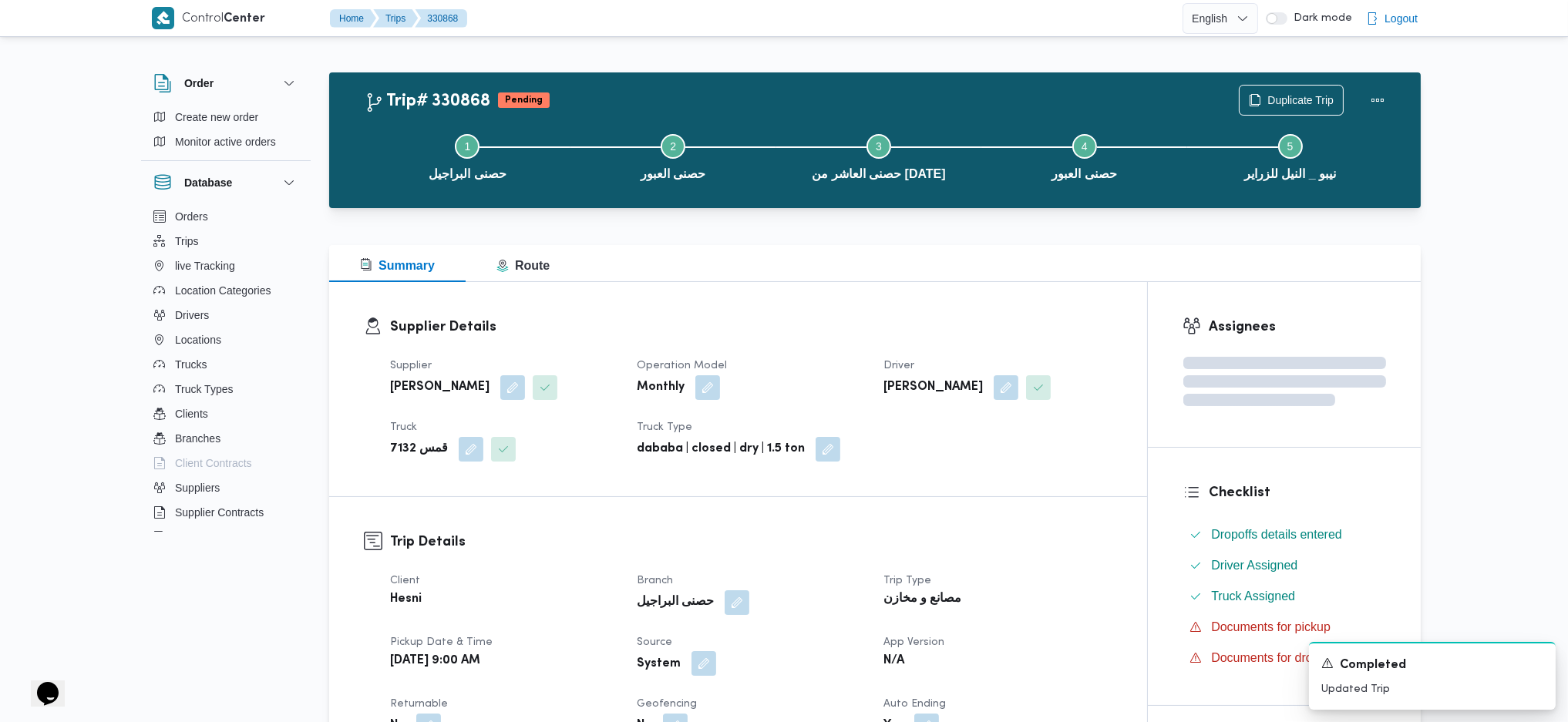
click at [692, 654] on button "button" at bounding box center [704, 664] width 24 height 24
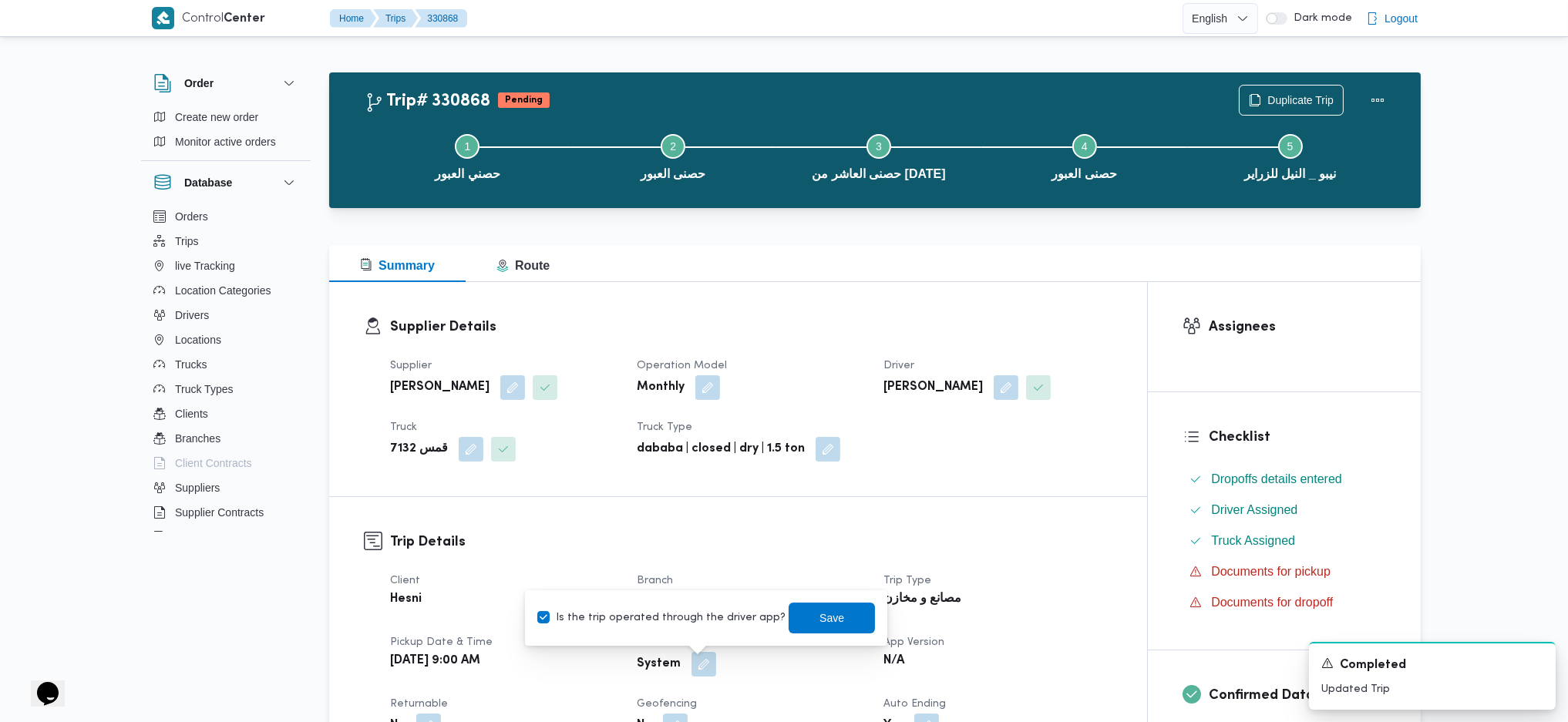
click at [674, 611] on label "Is the trip operated through the driver app?" at bounding box center [660, 618] width 248 height 18
checkbox input "false"
click at [799, 615] on span "Save" at bounding box center [831, 617] width 86 height 30
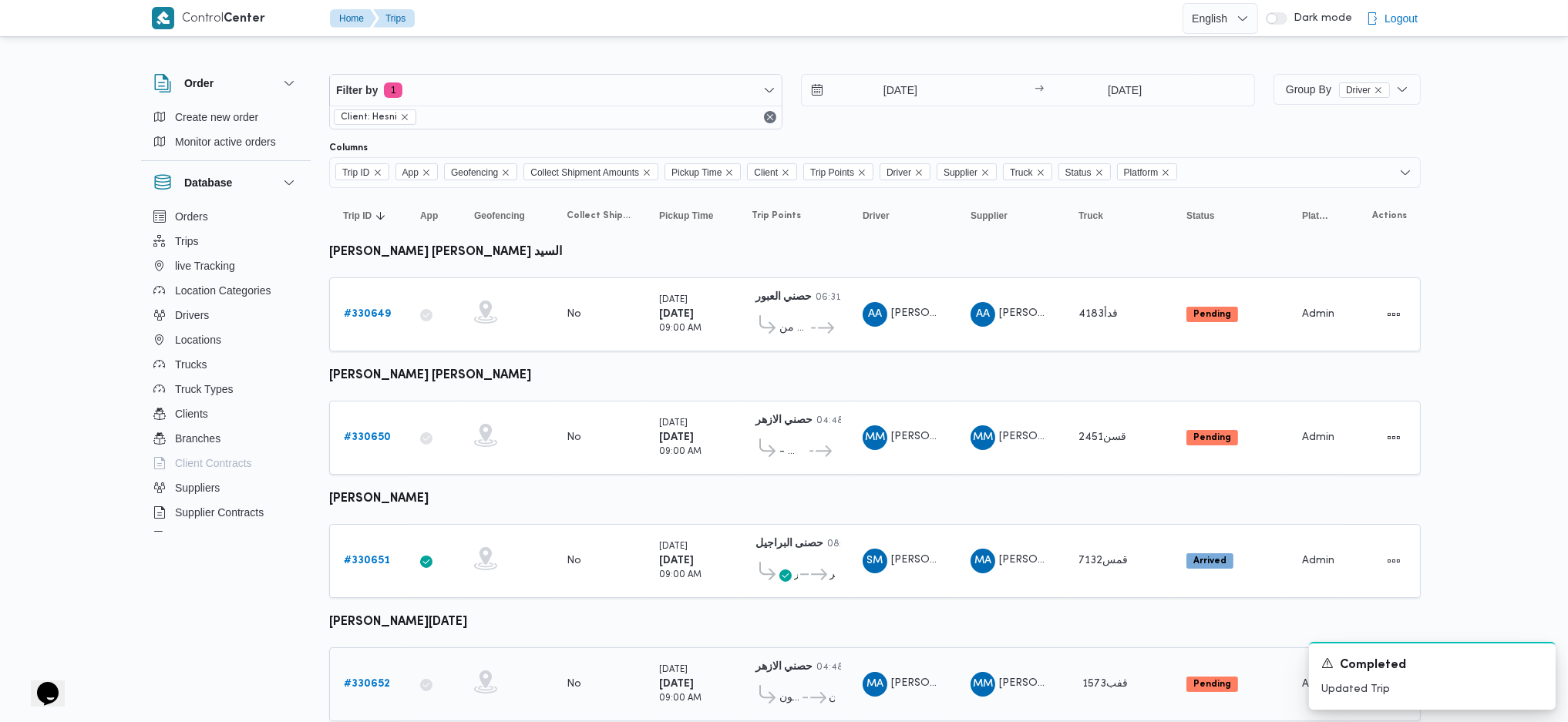
click at [370, 684] on div "# 330652" at bounding box center [368, 684] width 61 height 30
click at [370, 679] on b "# 330652" at bounding box center [366, 684] width 46 height 10
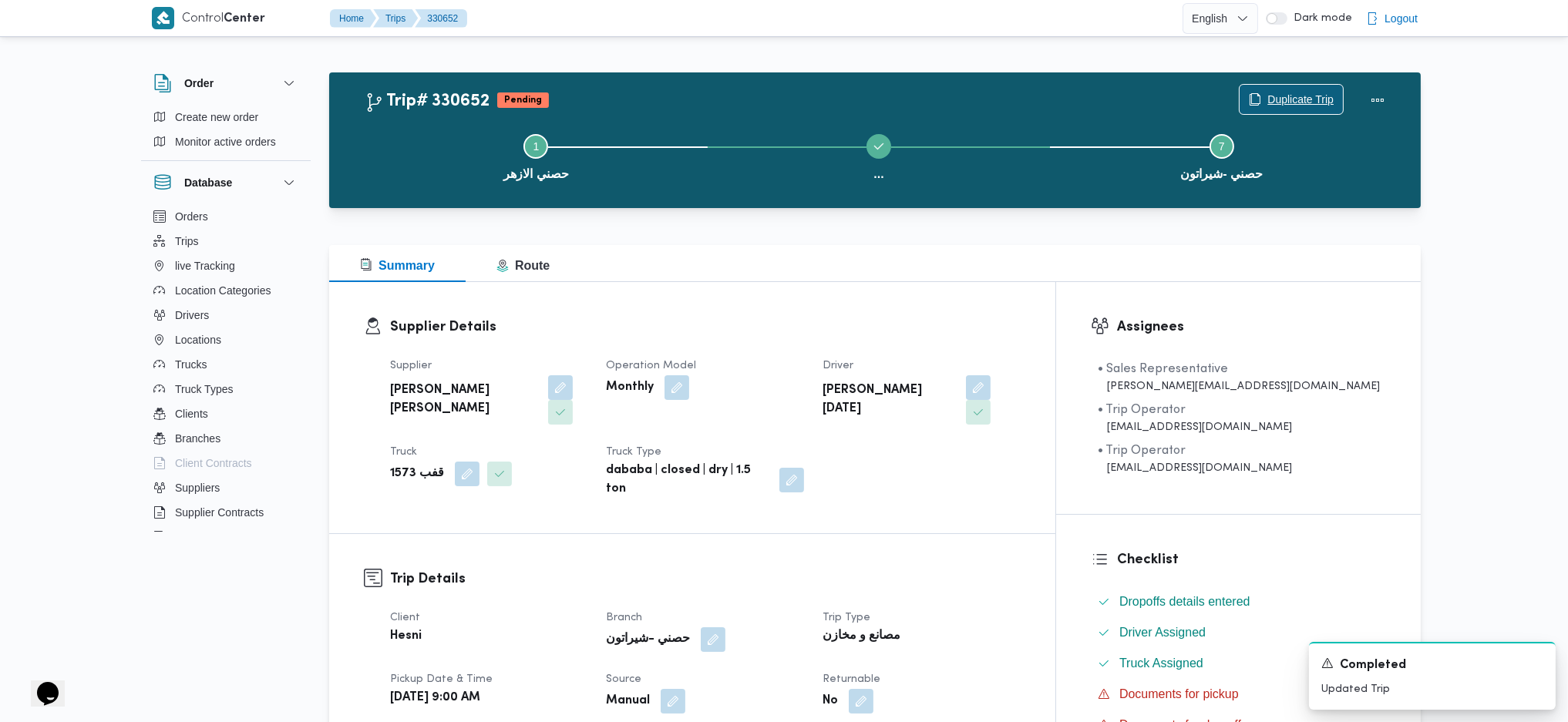
click at [1286, 94] on span "Duplicate Trip" at bounding box center [1300, 99] width 66 height 18
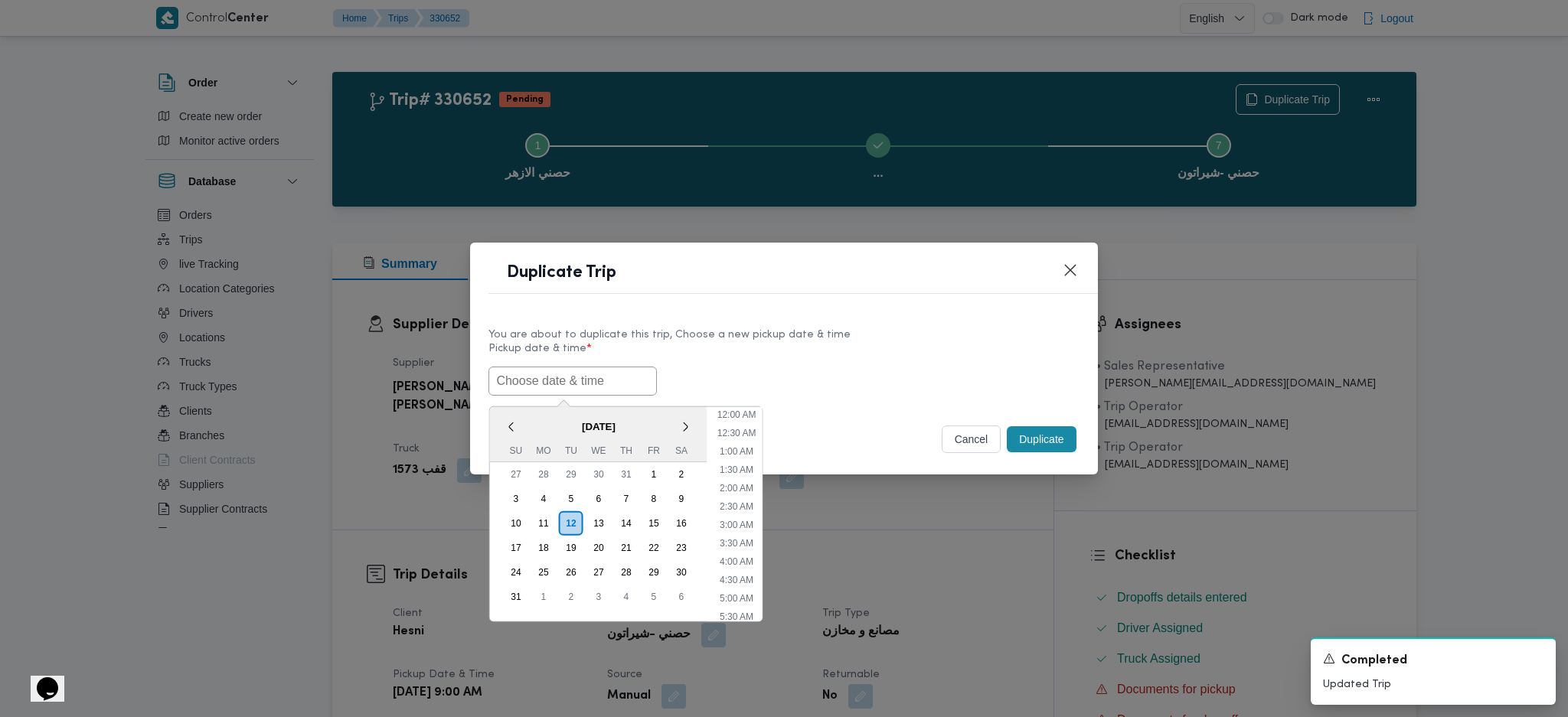
click at [629, 378] on input "text" at bounding box center [572, 381] width 169 height 29
paste input "[DATE] 9:00AM"
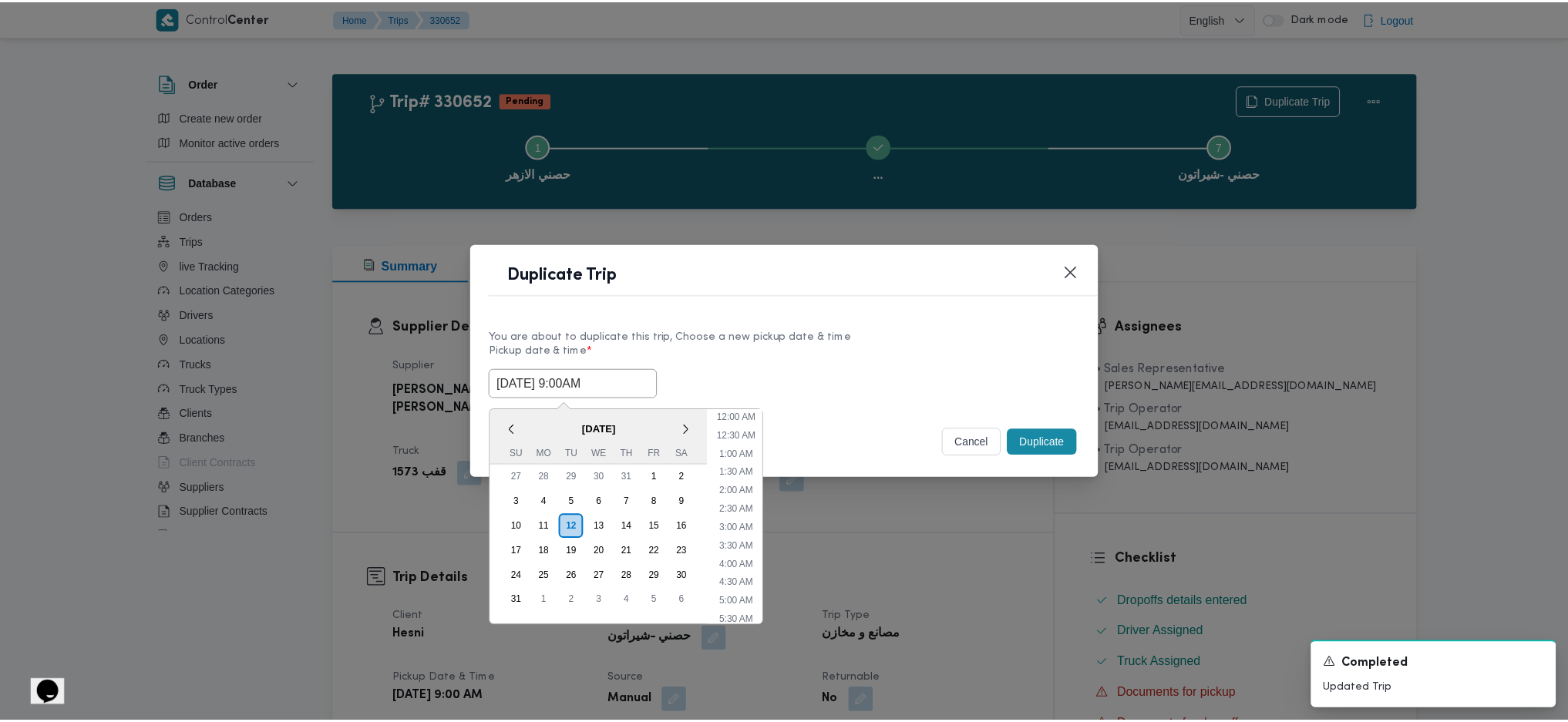
scroll to position [422, 0]
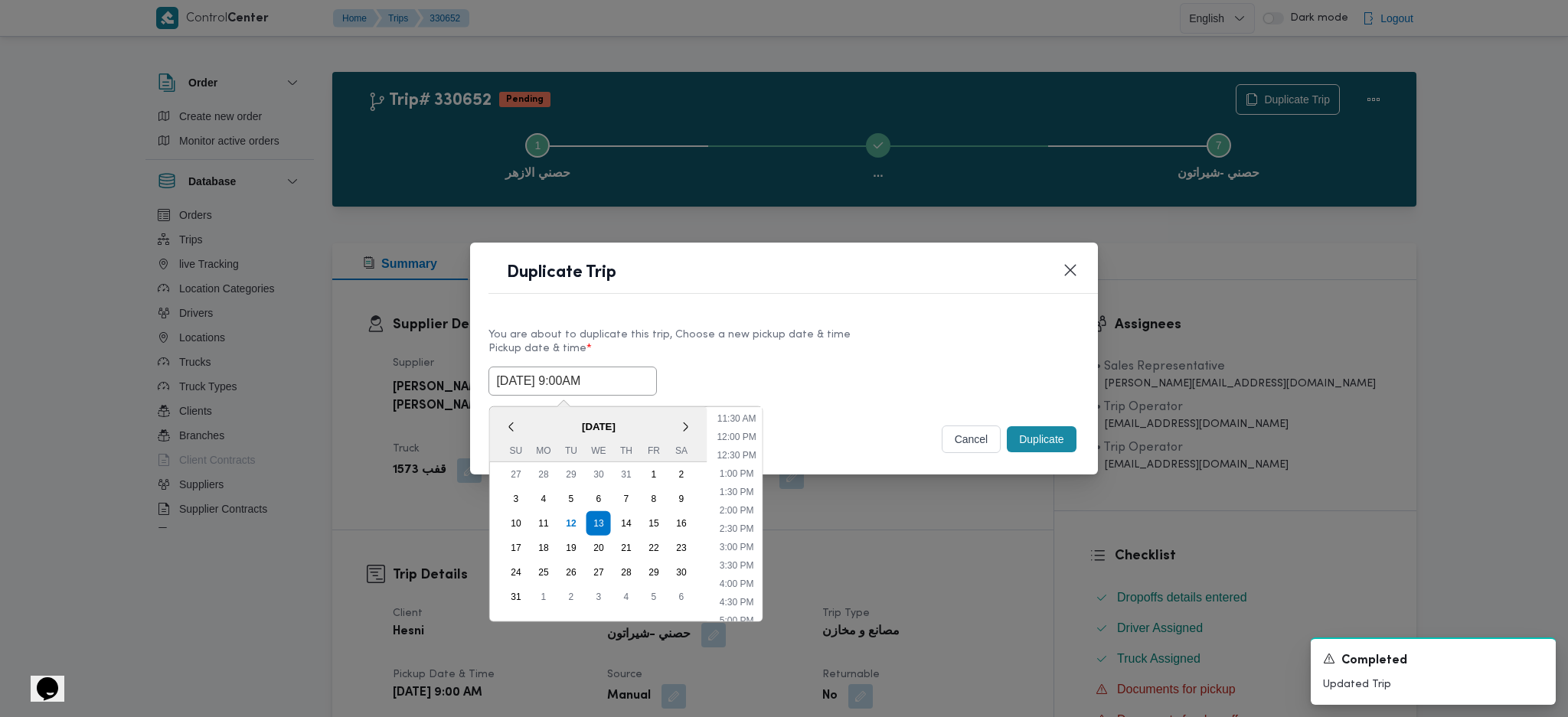
type input "[DATE] 9:00AM"
click at [1044, 441] on button "Duplicate" at bounding box center [1042, 439] width 69 height 26
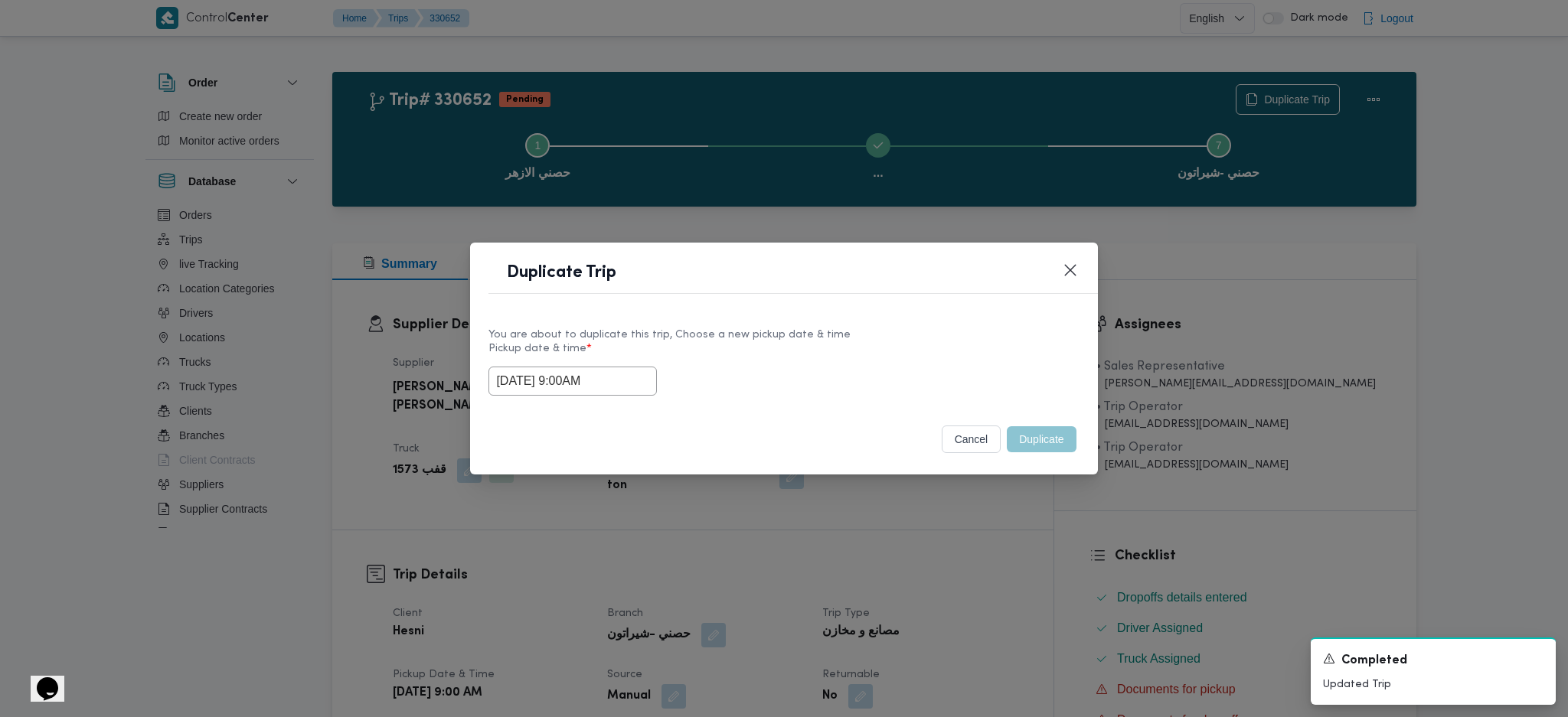
click at [988, 533] on div "Duplicate Trip You are about to duplicate this trip, Choose a new pickup date &…" at bounding box center [784, 358] width 1568 height 717
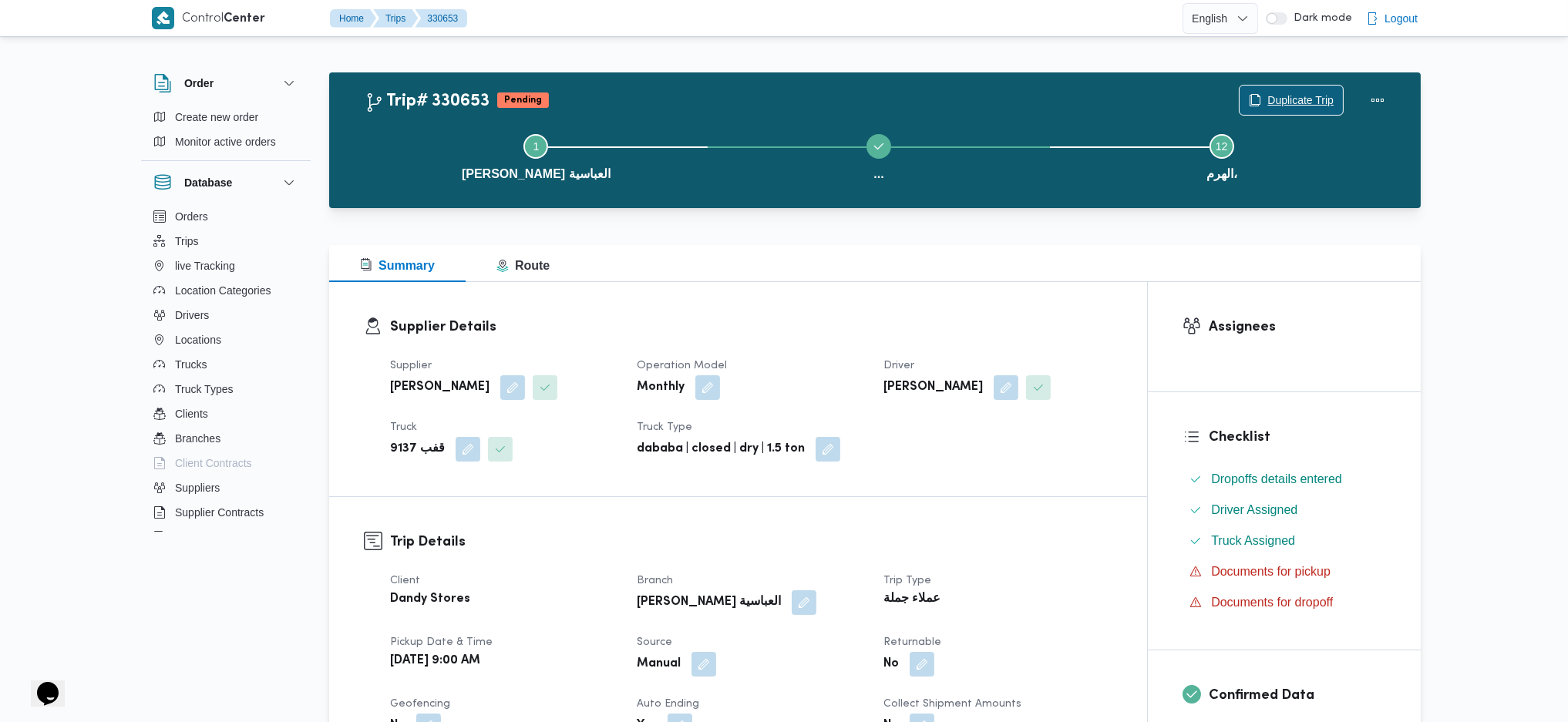
click at [1290, 97] on span "Duplicate Trip" at bounding box center [1300, 100] width 66 height 18
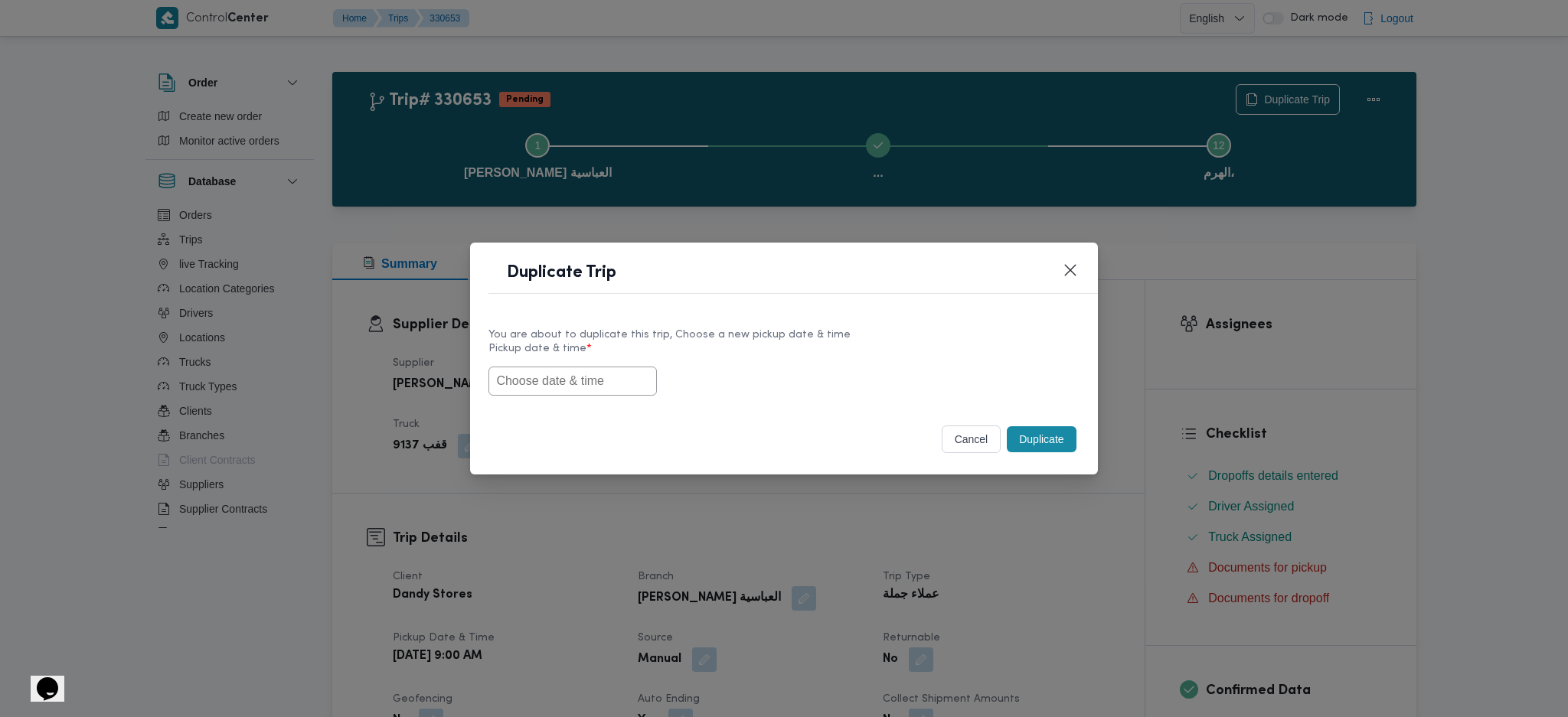
click at [603, 373] on input "text" at bounding box center [572, 381] width 169 height 29
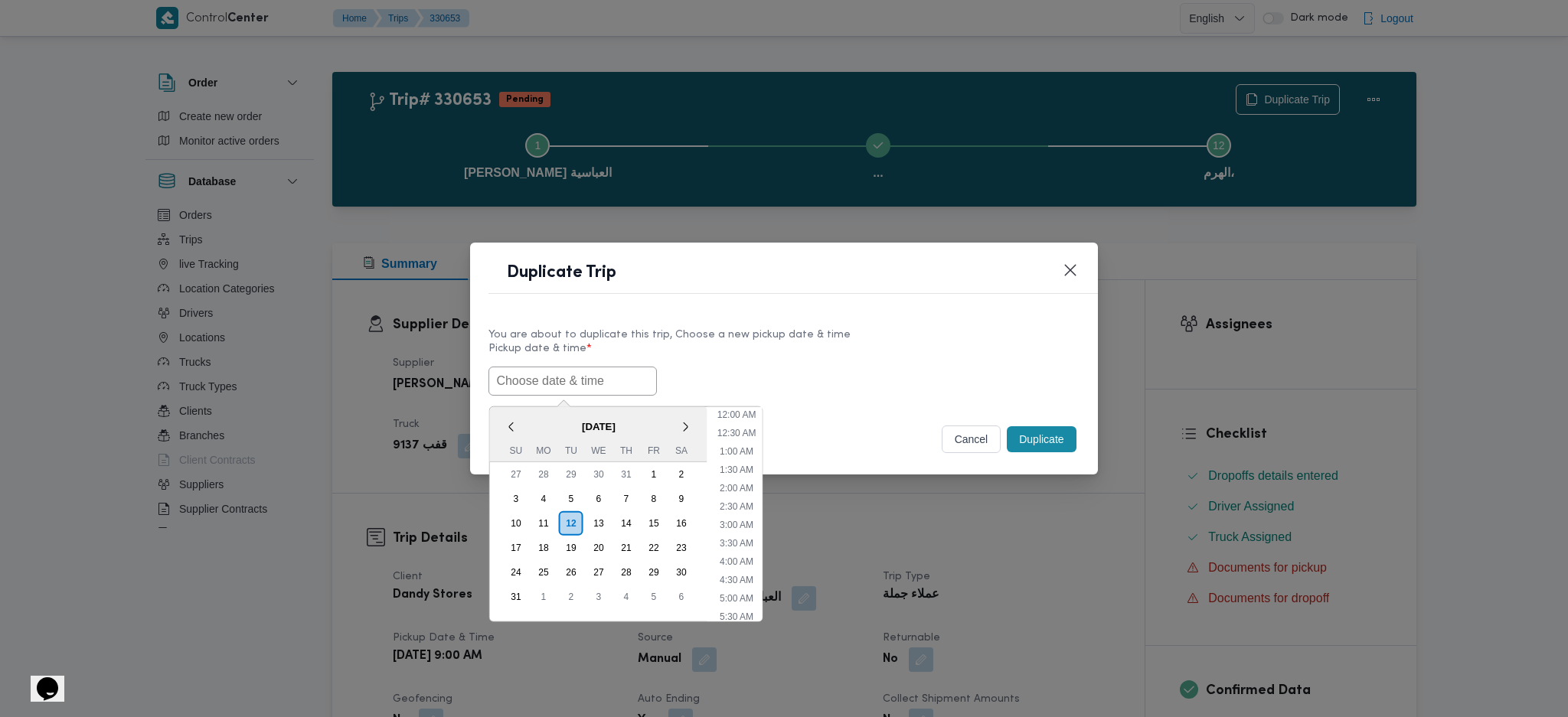
paste input "[DATE] 9:00AM"
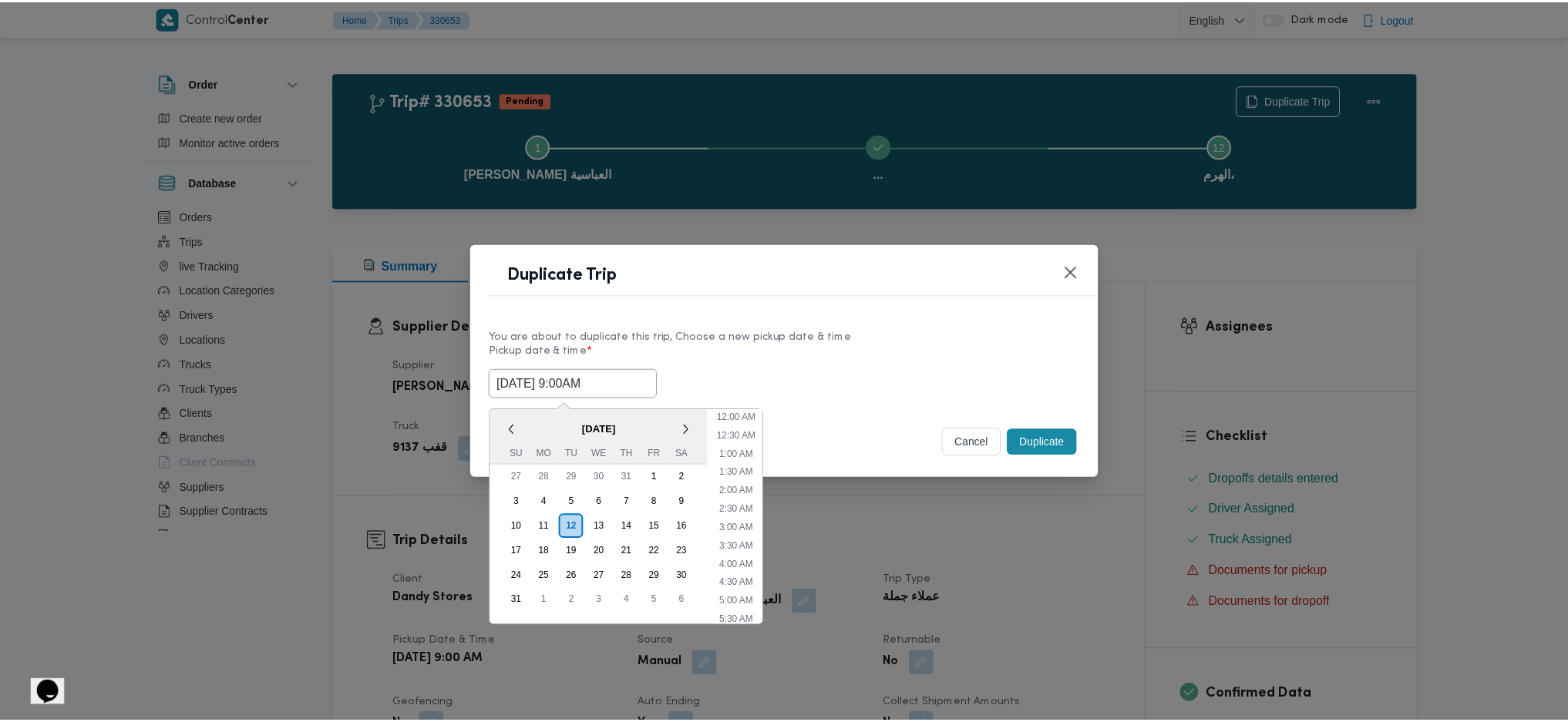
scroll to position [422, 0]
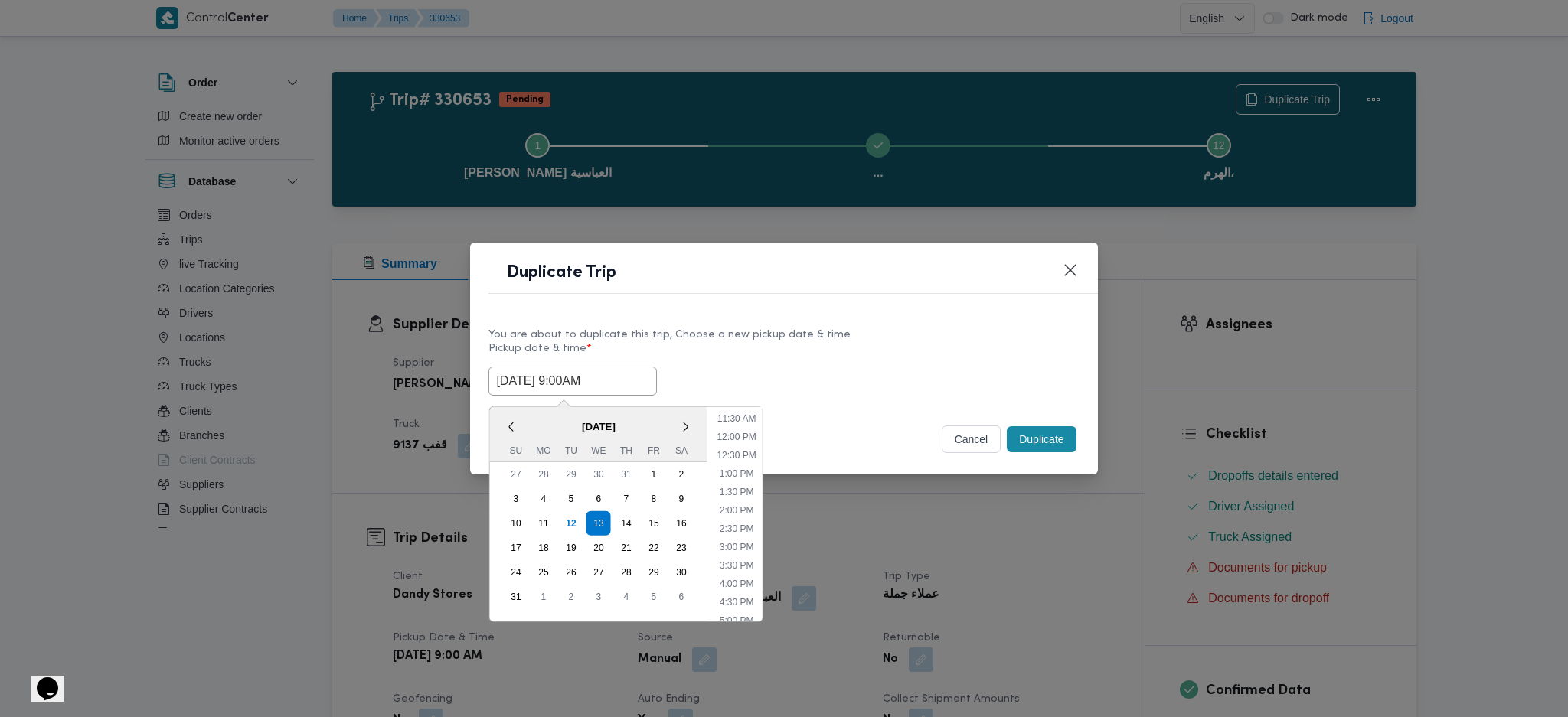
type input "[DATE] 9:00AM"
click at [1059, 436] on button "Duplicate" at bounding box center [1042, 439] width 69 height 26
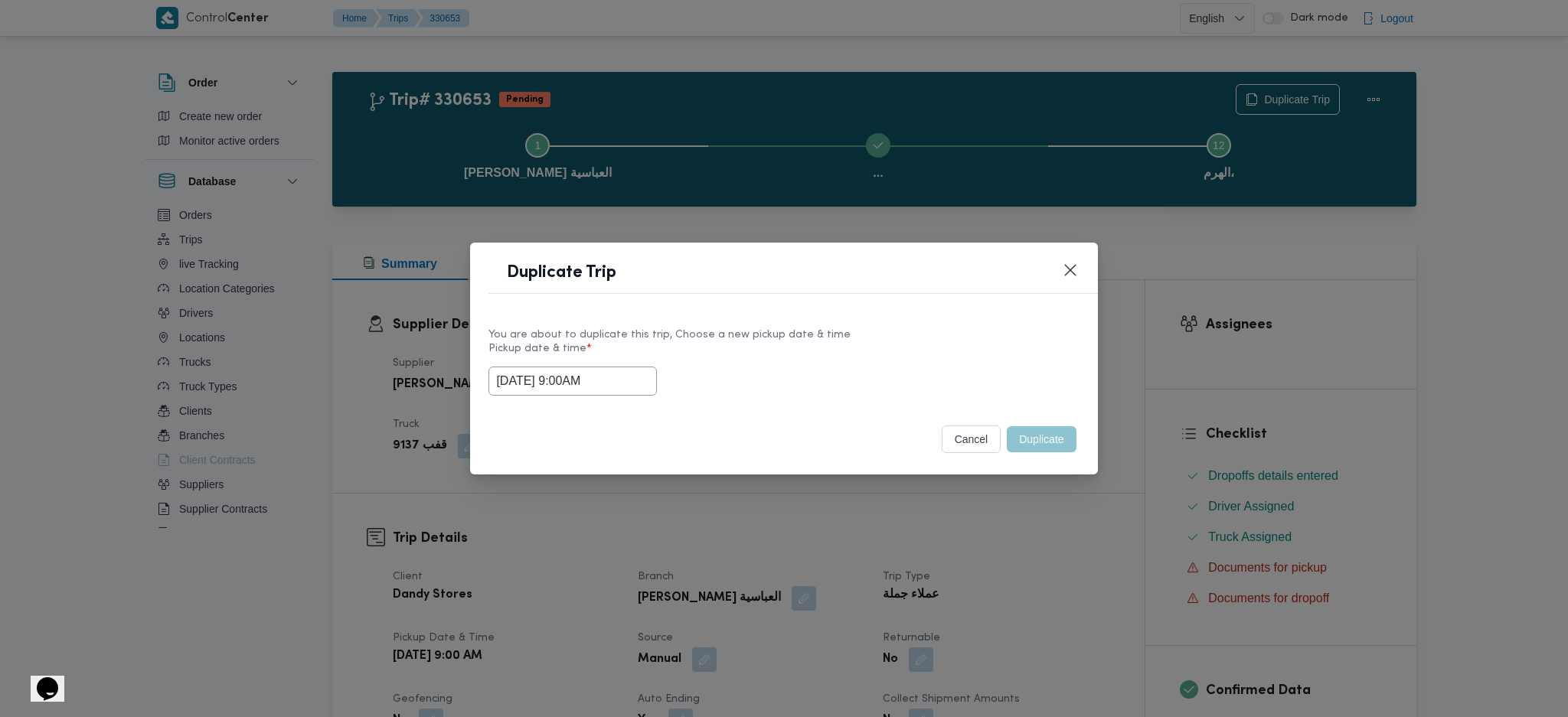
click at [1030, 548] on div "Duplicate Trip You are about to duplicate this trip, Choose a new pickup date &…" at bounding box center [784, 358] width 1568 height 717
